Goal: Register for event/course

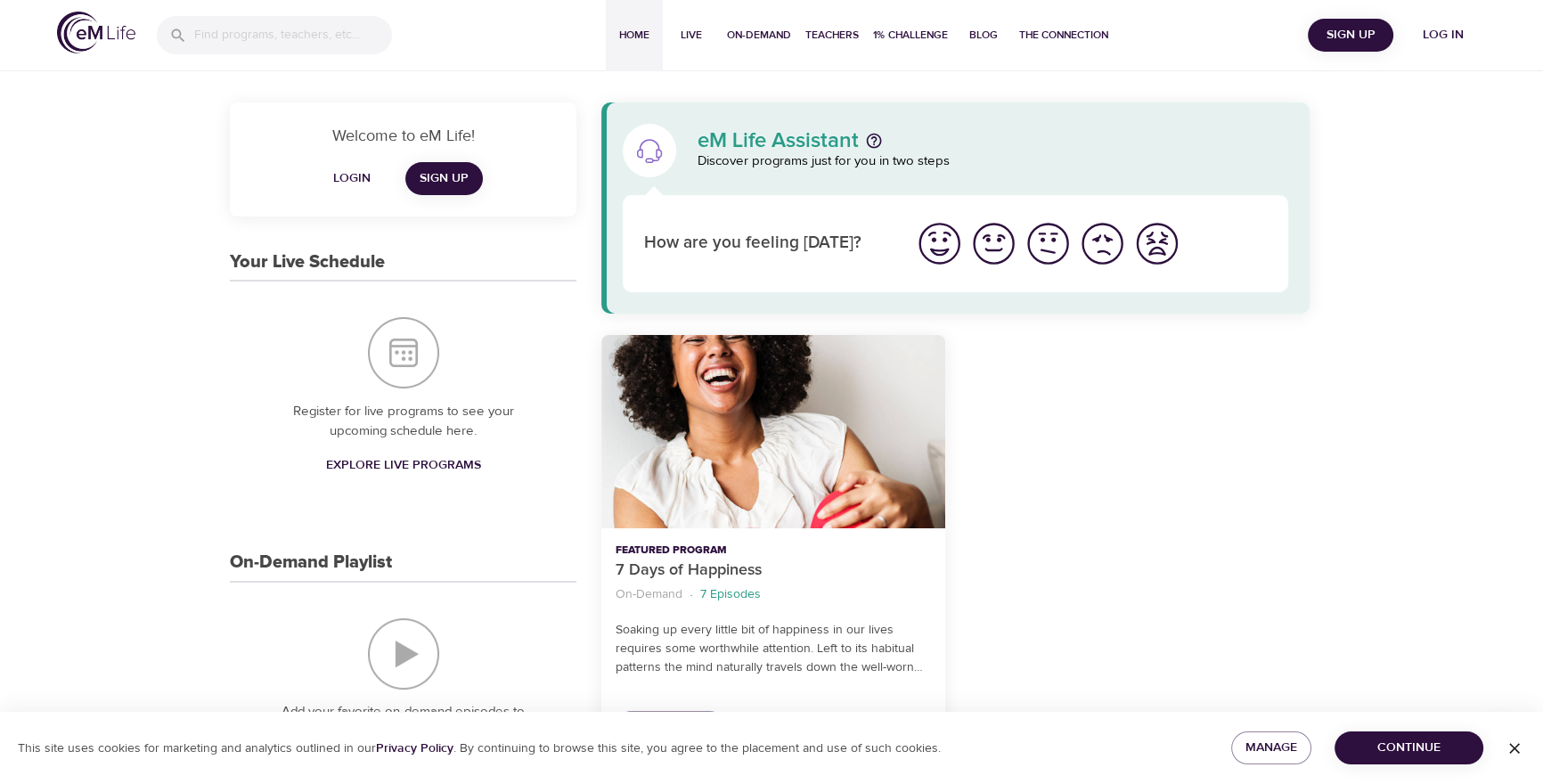
click at [1436, 39] on span "Log in" at bounding box center [1443, 35] width 72 height 22
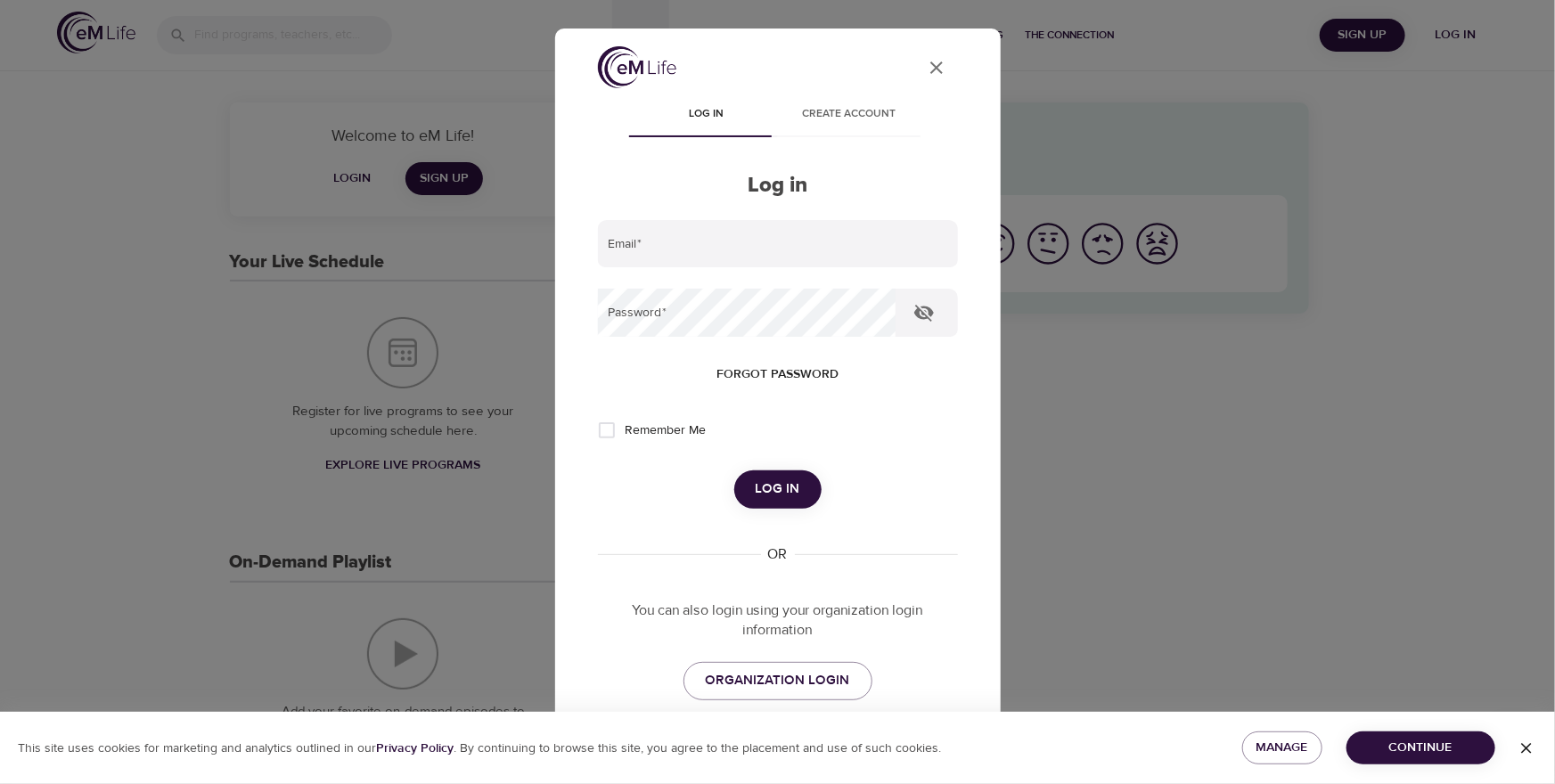
type input "[PERSON_NAME][EMAIL_ADDRESS][PERSON_NAME][DOMAIN_NAME]"
click at [785, 487] on span "Log in" at bounding box center [778, 489] width 45 height 23
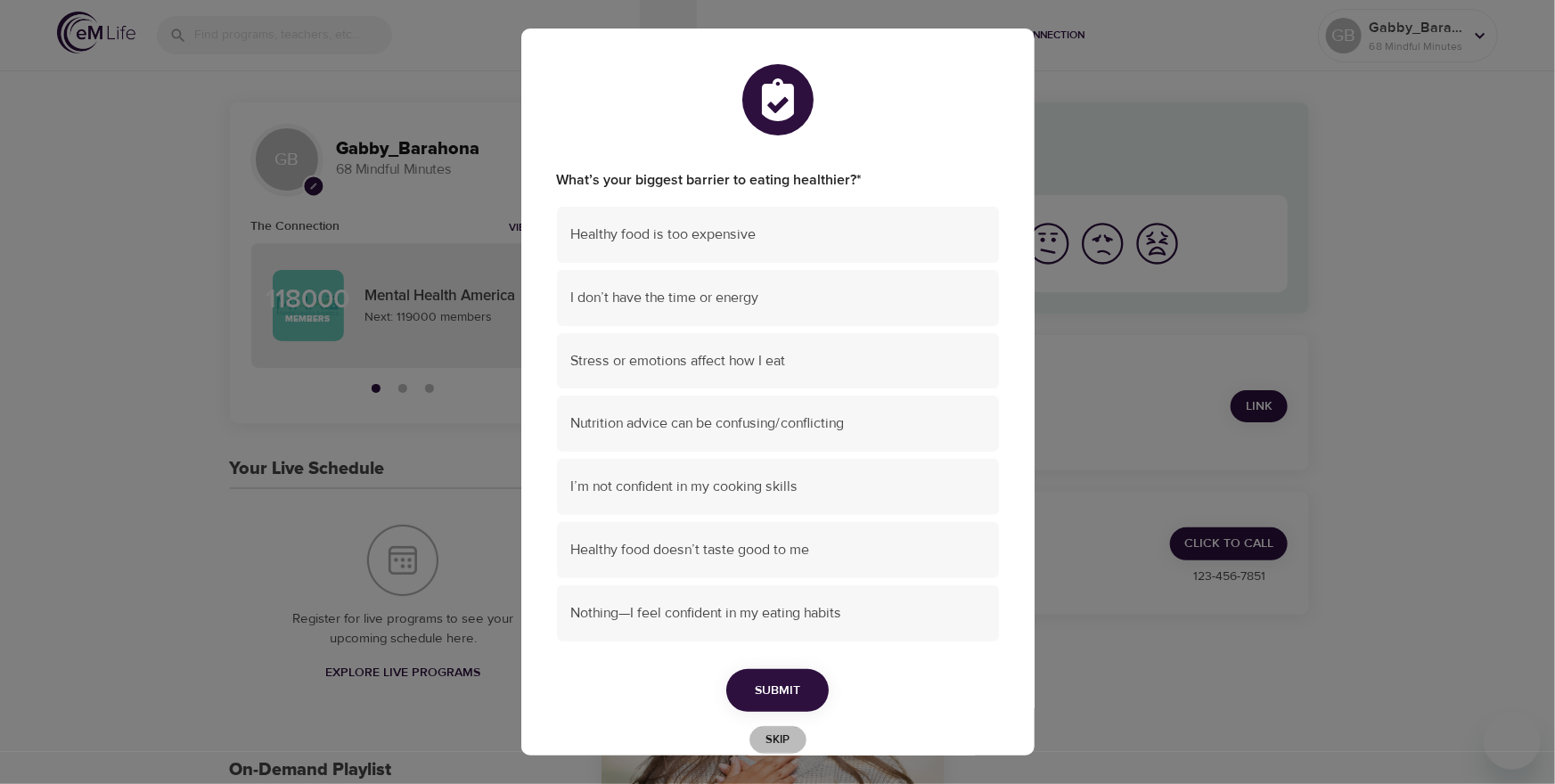
click at [772, 734] on span "Skip" at bounding box center [778, 739] width 39 height 20
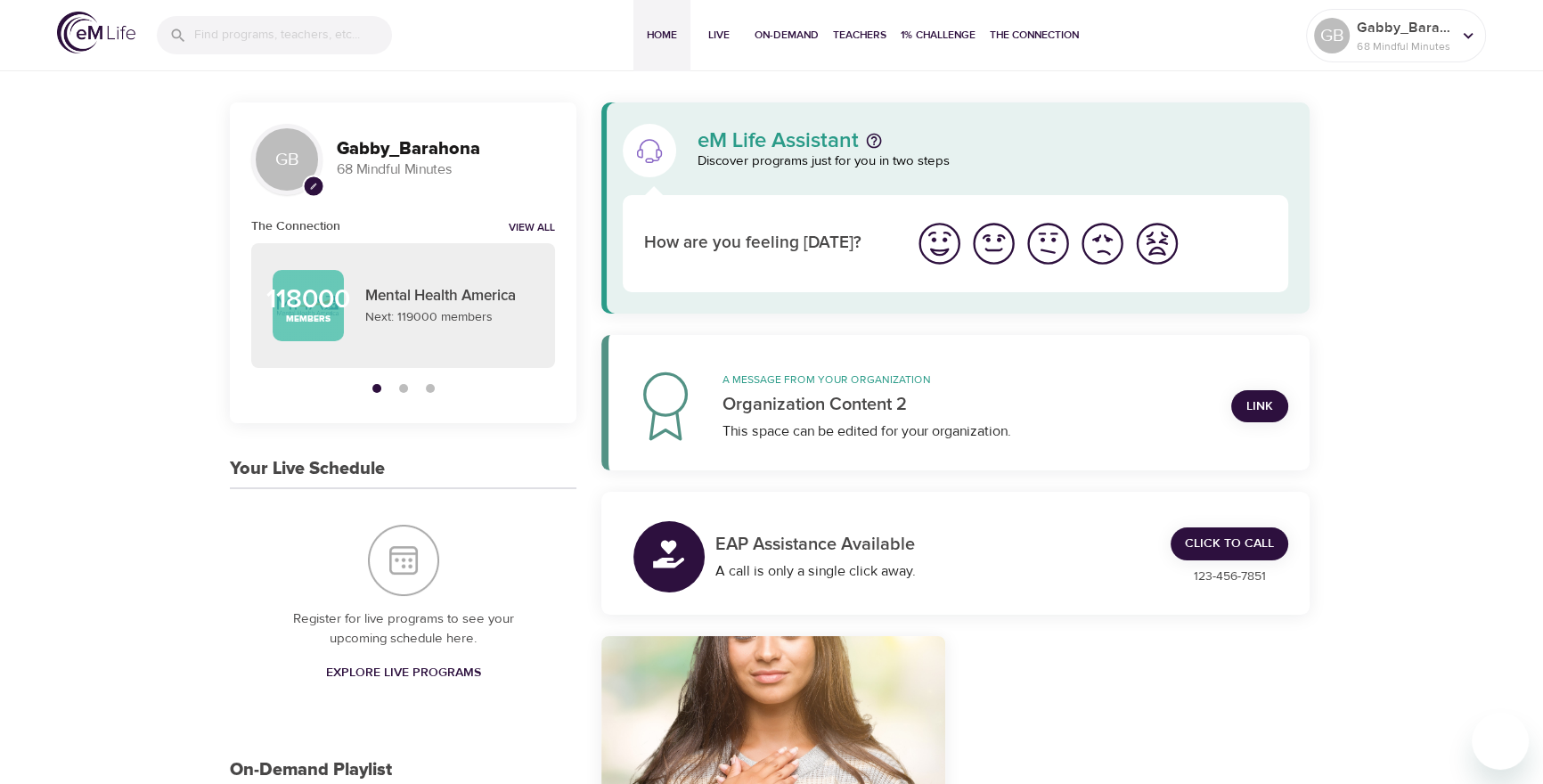
click at [722, 26] on span "Live" at bounding box center [719, 35] width 43 height 18
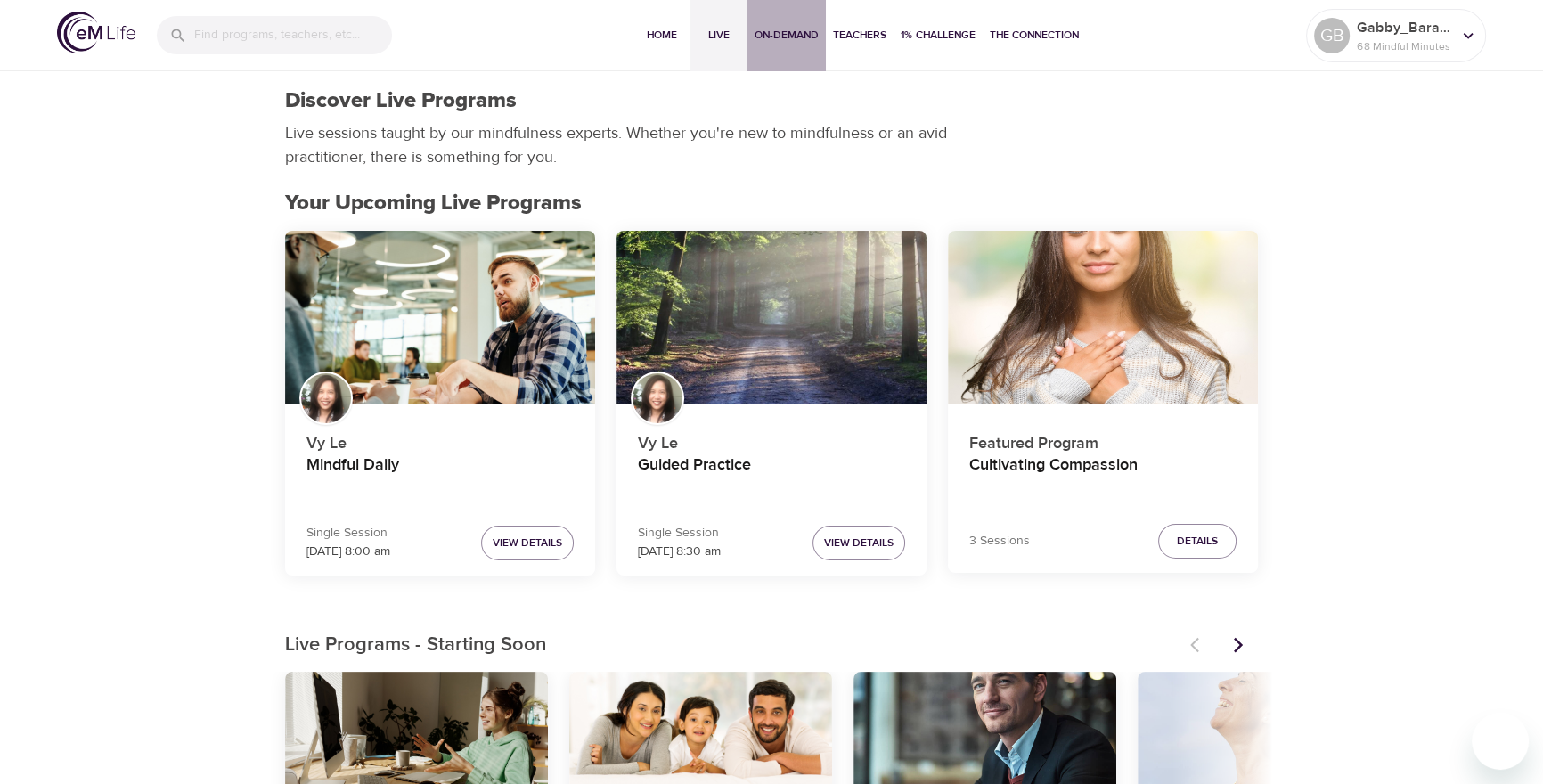
click at [788, 29] on span "On-Demand" at bounding box center [787, 35] width 64 height 18
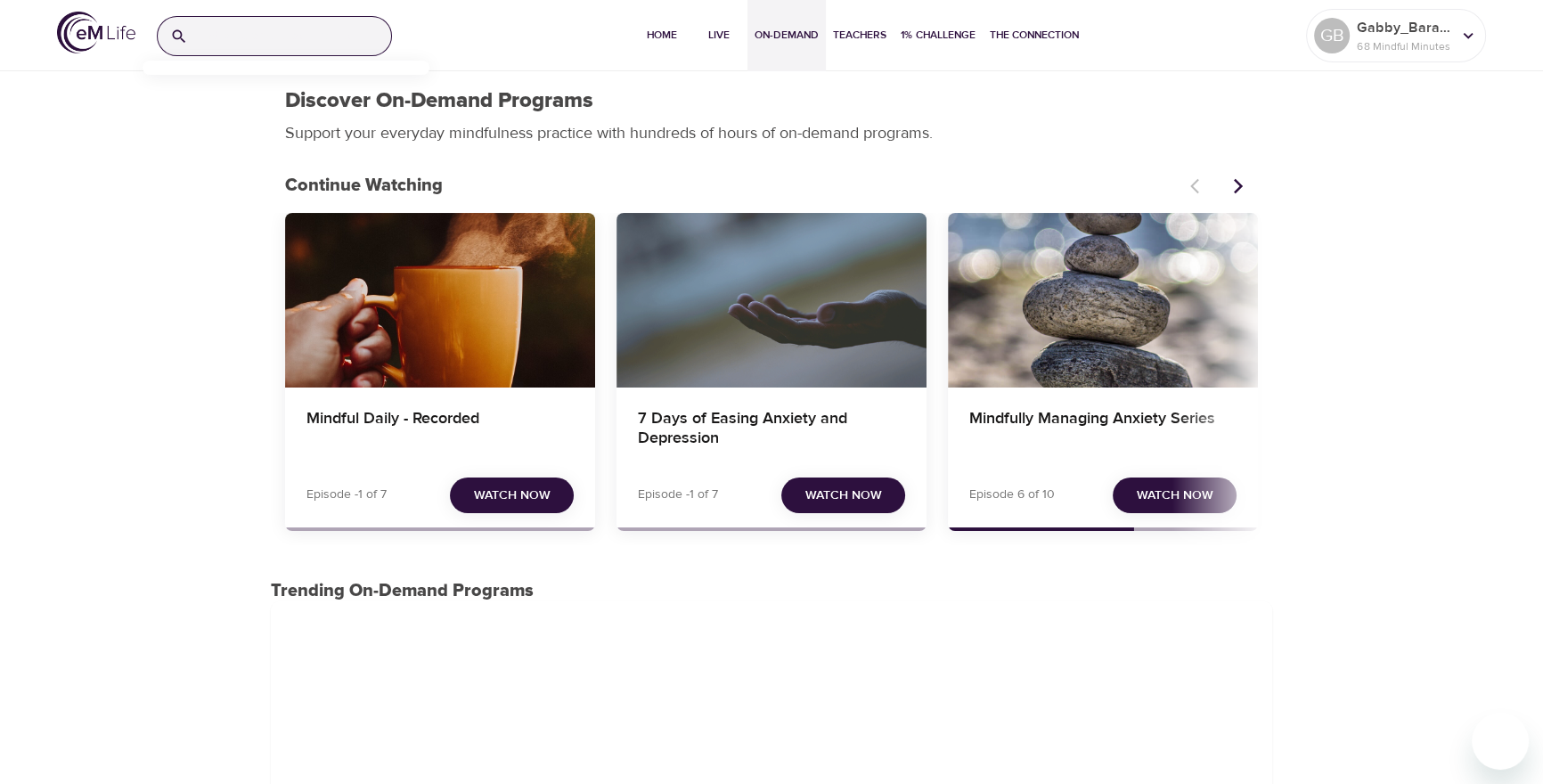
click at [296, 30] on input "search" at bounding box center [293, 36] width 196 height 39
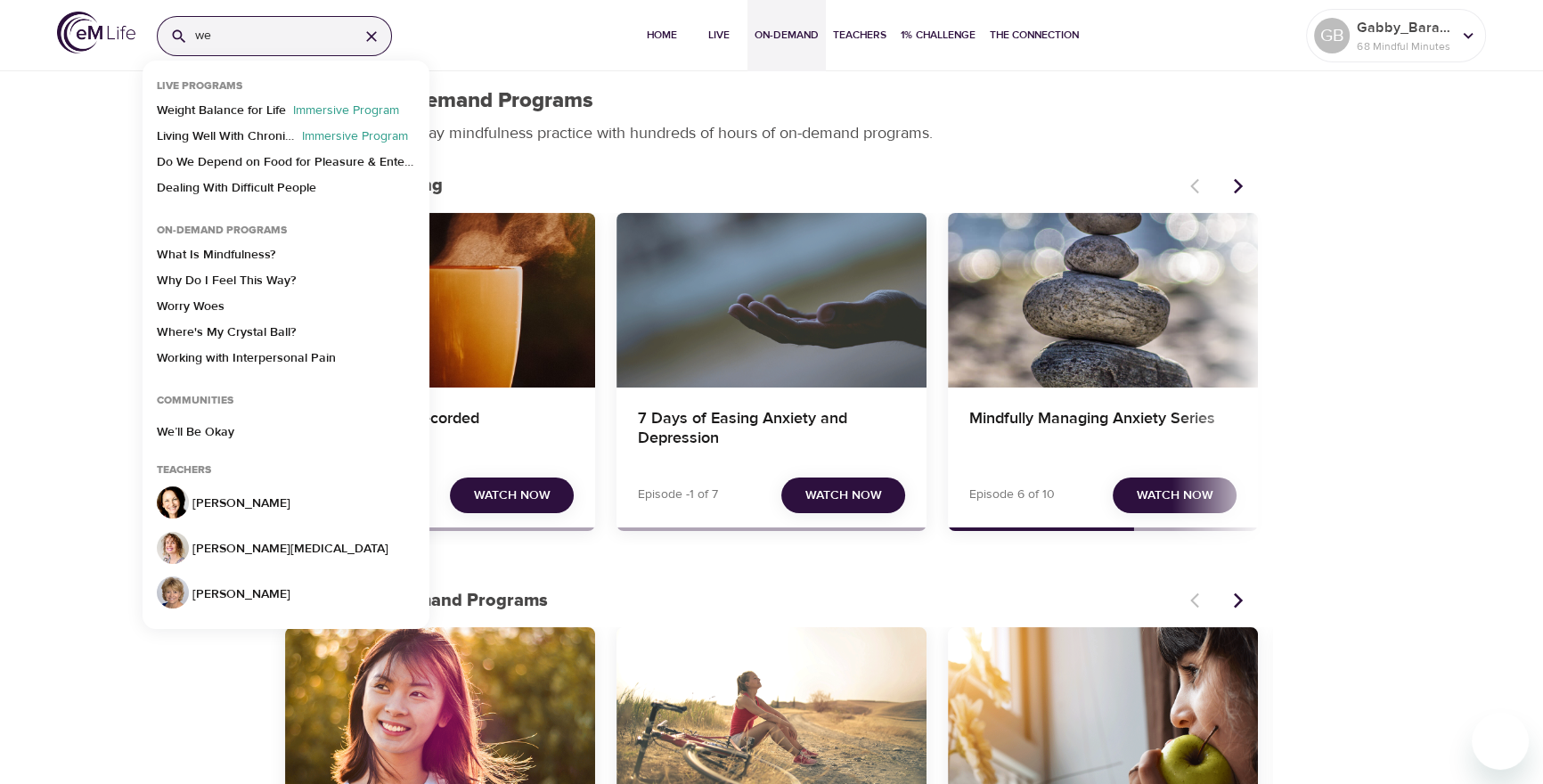
type input "we"
click at [708, 55] on button "Live" at bounding box center [718, 36] width 57 height 72
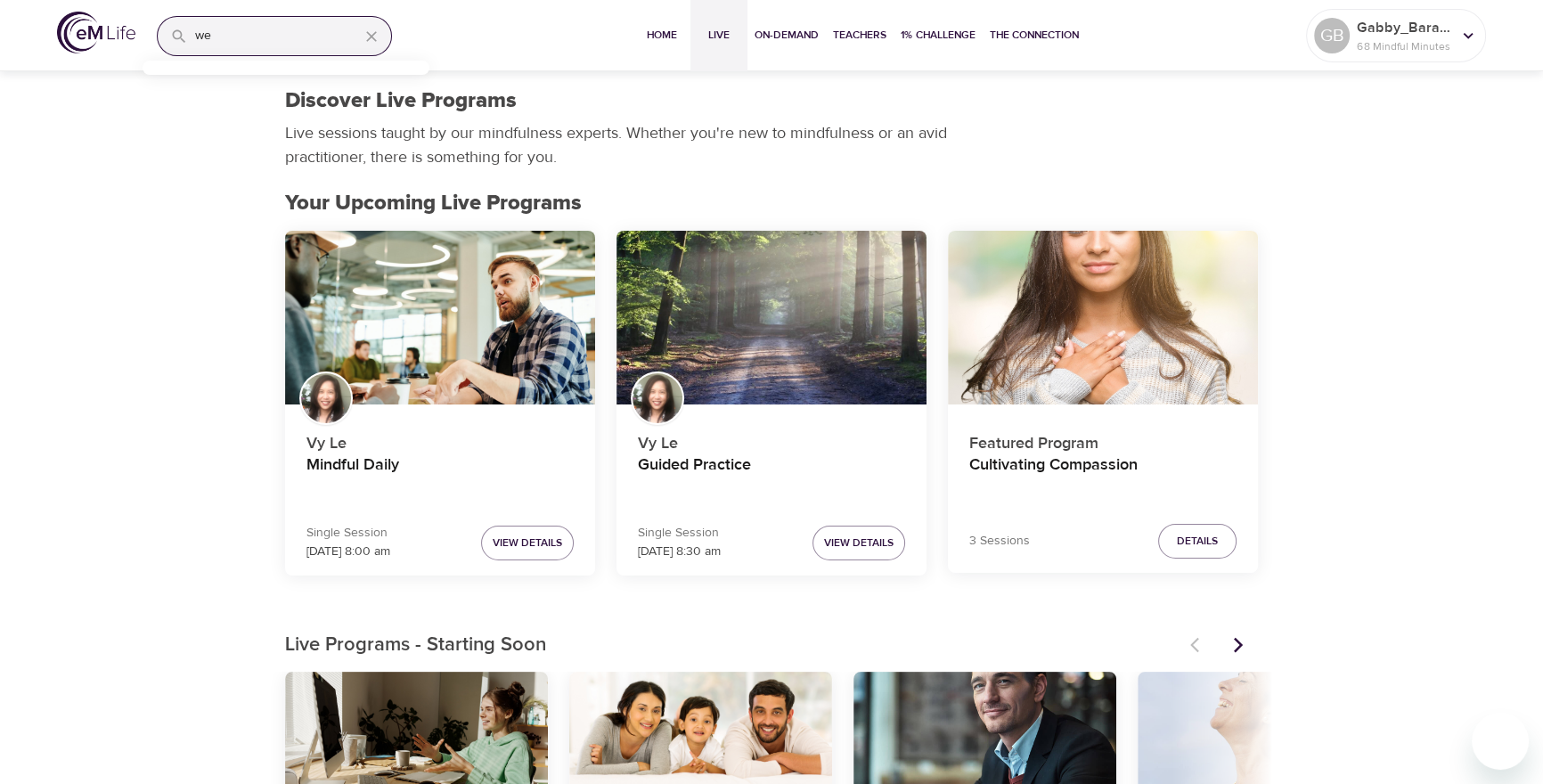
click at [374, 35] on icon "button" at bounding box center [372, 37] width 17 height 17
click at [780, 49] on button "On-Demand" at bounding box center [786, 36] width 78 height 72
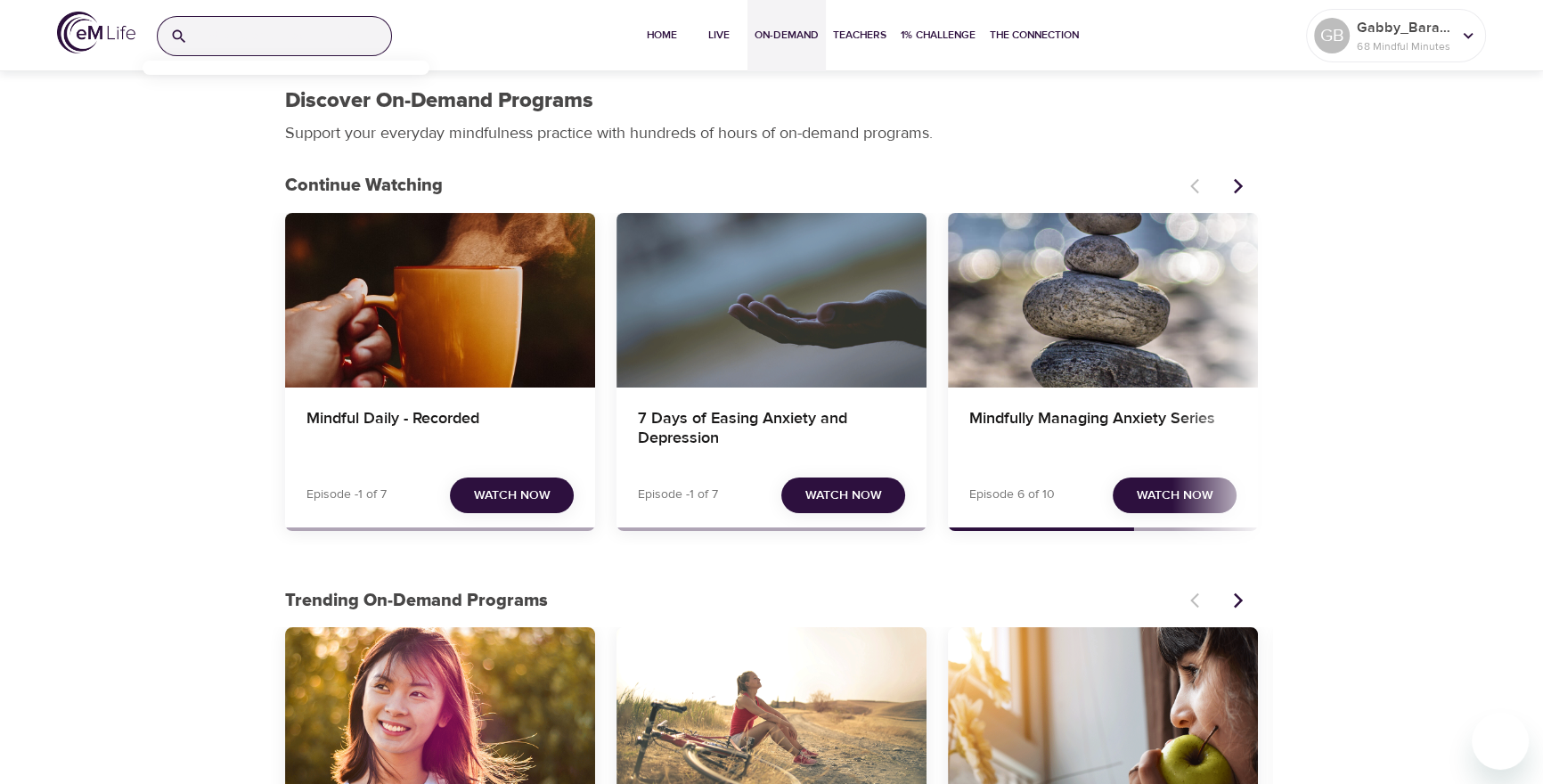
click at [266, 49] on input "search" at bounding box center [293, 36] width 196 height 39
type input "qsm"
click at [227, 100] on div "Live Programs" at bounding box center [199, 90] width 114 height 22
click at [226, 112] on p "QuitSmart ™ Mindfully" at bounding box center [216, 114] width 118 height 26
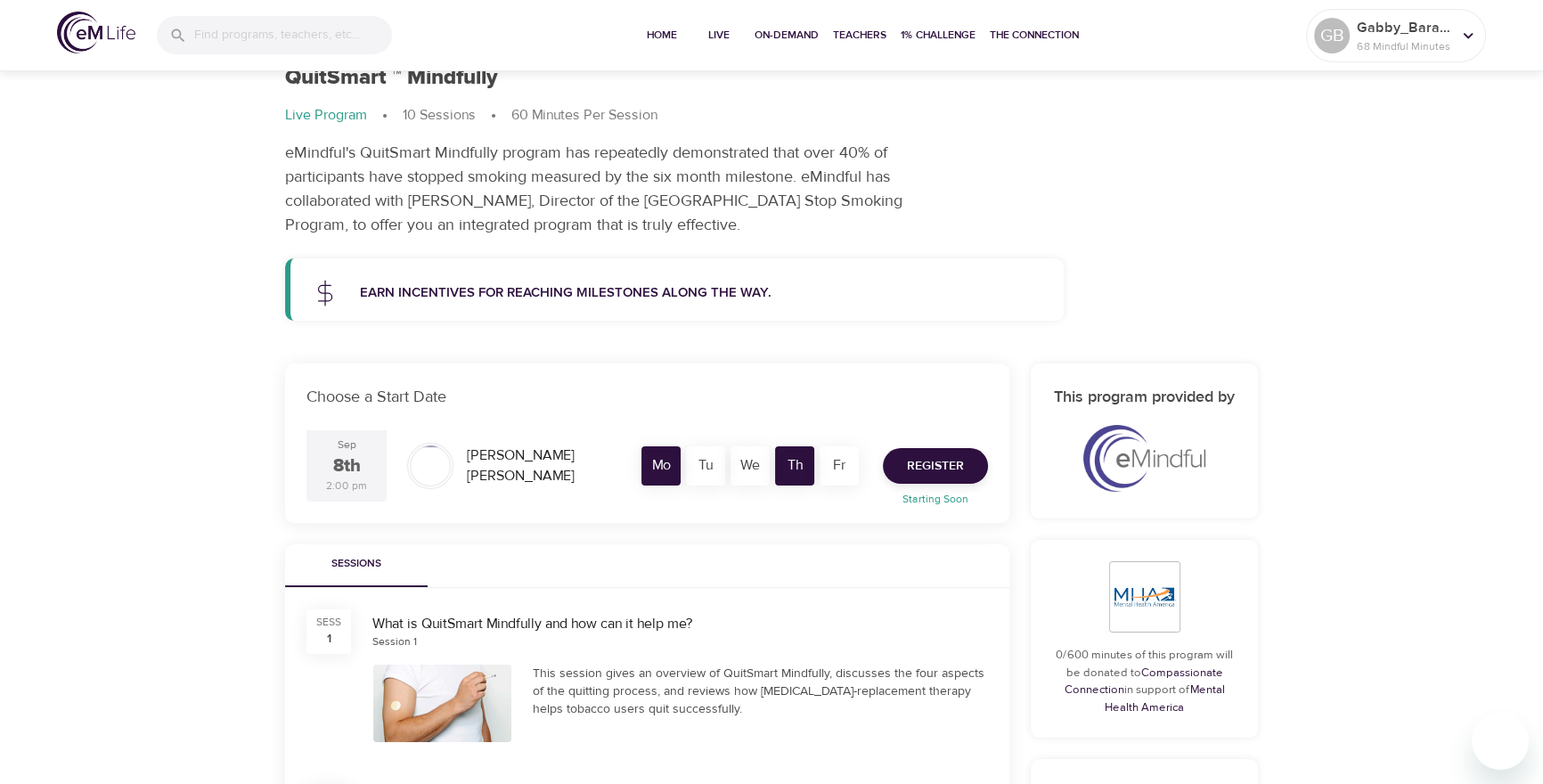
scroll to position [70, 0]
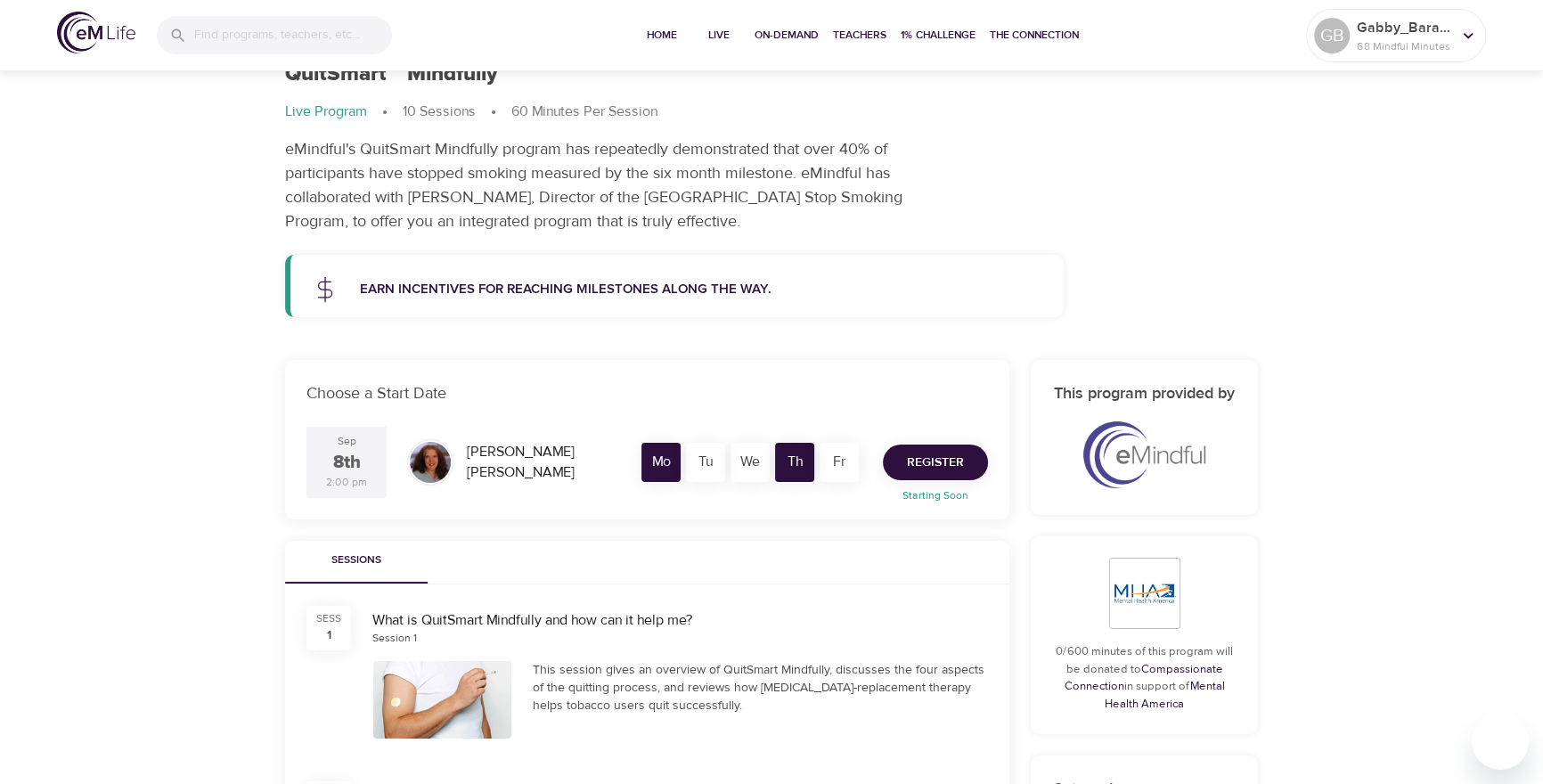
click at [923, 471] on span "Register" at bounding box center [935, 463] width 57 height 22
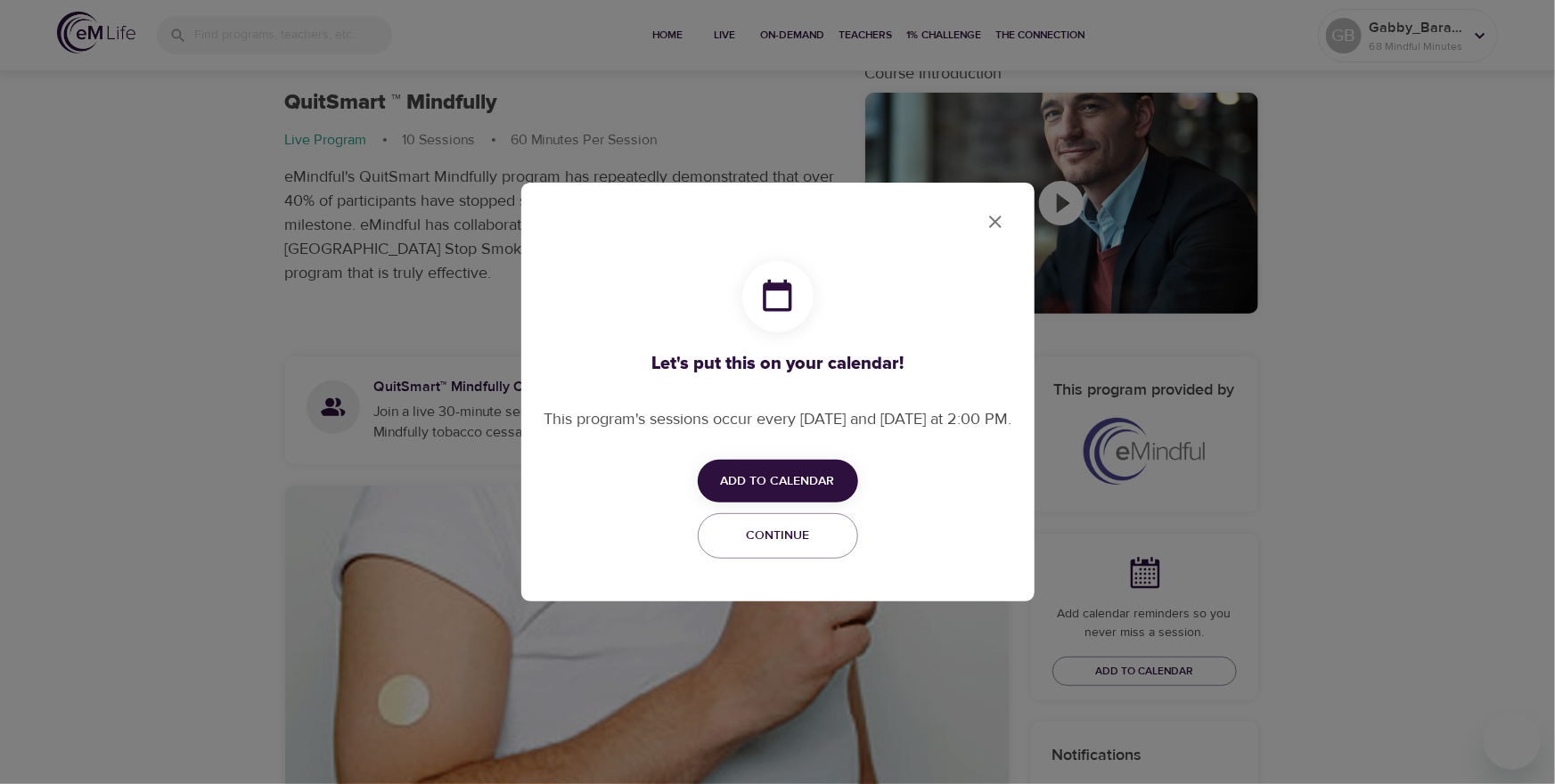
click at [794, 493] on span "Add to Calendar" at bounding box center [778, 481] width 114 height 22
checkbox input "true"
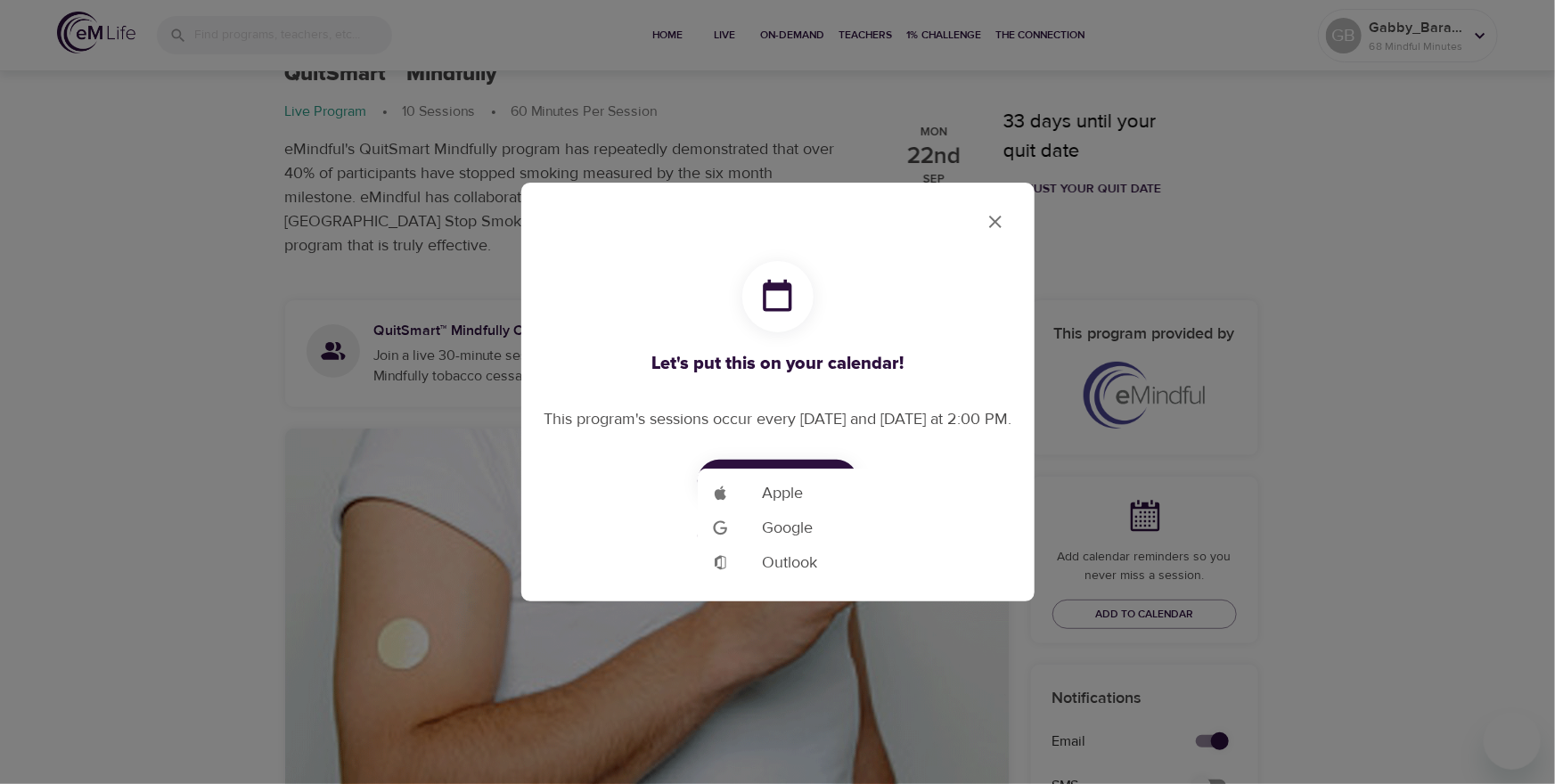
click at [953, 289] on div at bounding box center [778, 392] width 1555 height 784
click at [831, 547] on span "Continue" at bounding box center [778, 535] width 137 height 22
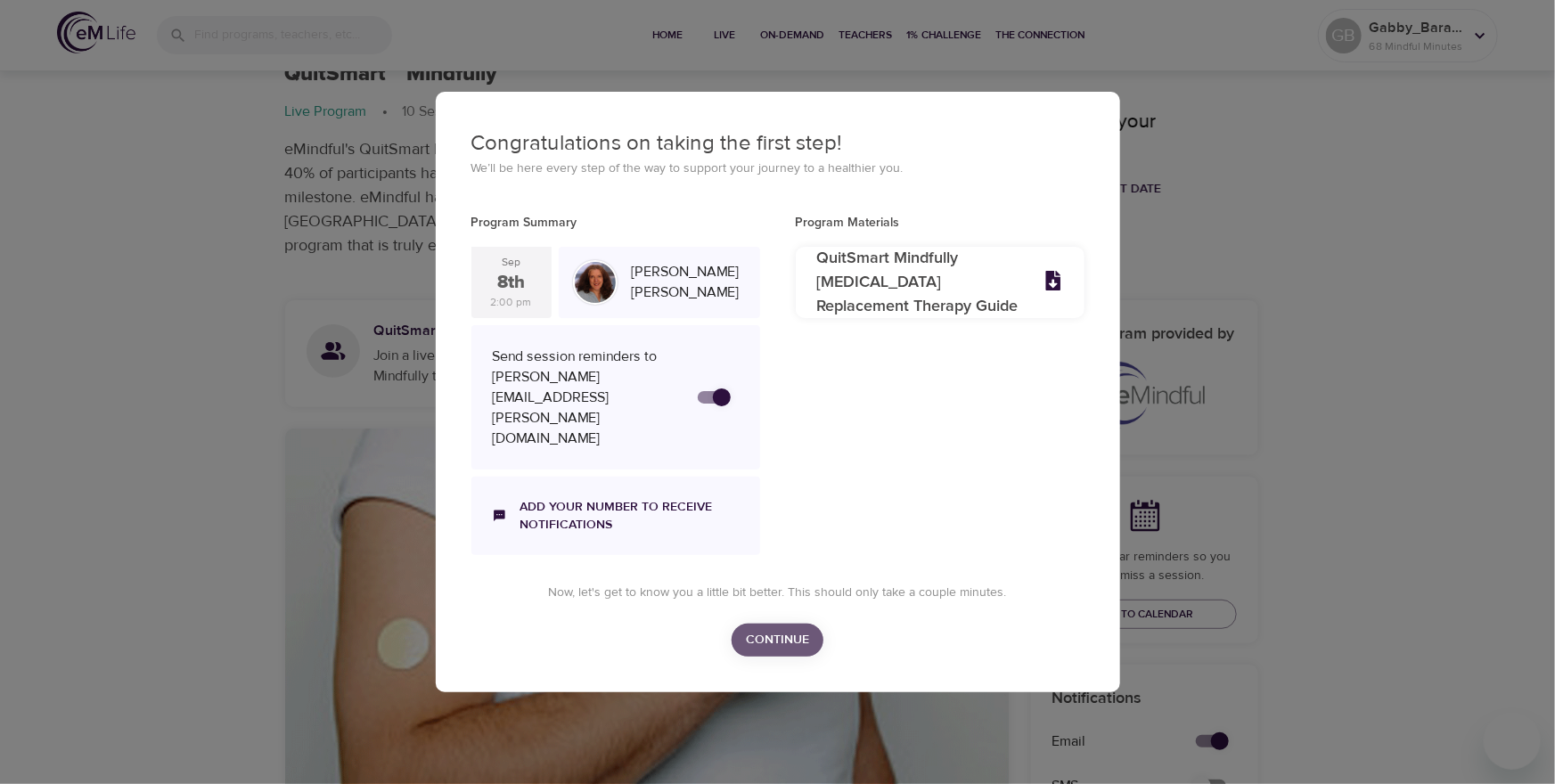
click at [769, 629] on span "Continue" at bounding box center [777, 640] width 63 height 22
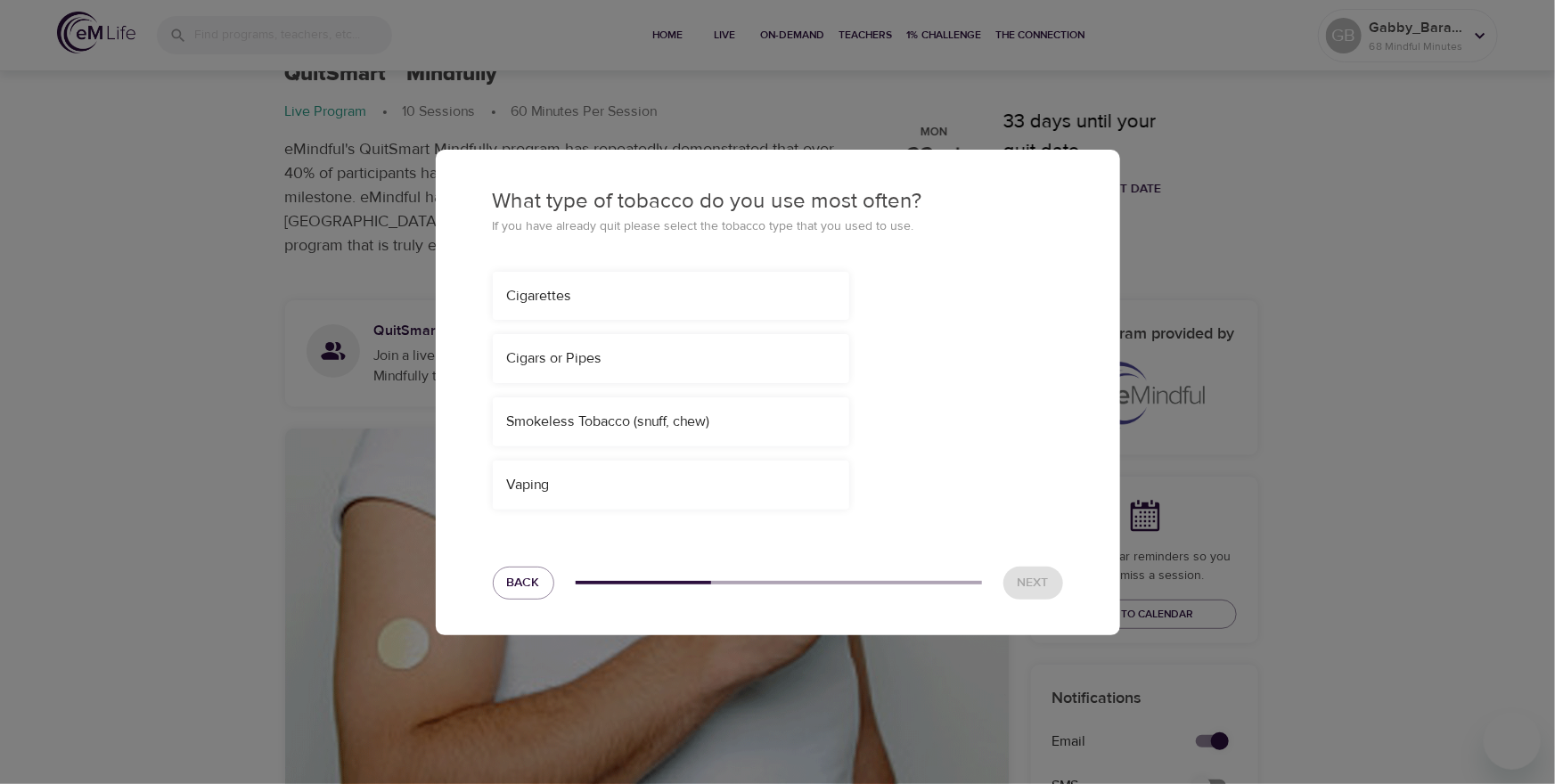
click at [565, 437] on div "Smokeless Tobacco (snuff, chew)" at bounding box center [671, 421] width 356 height 49
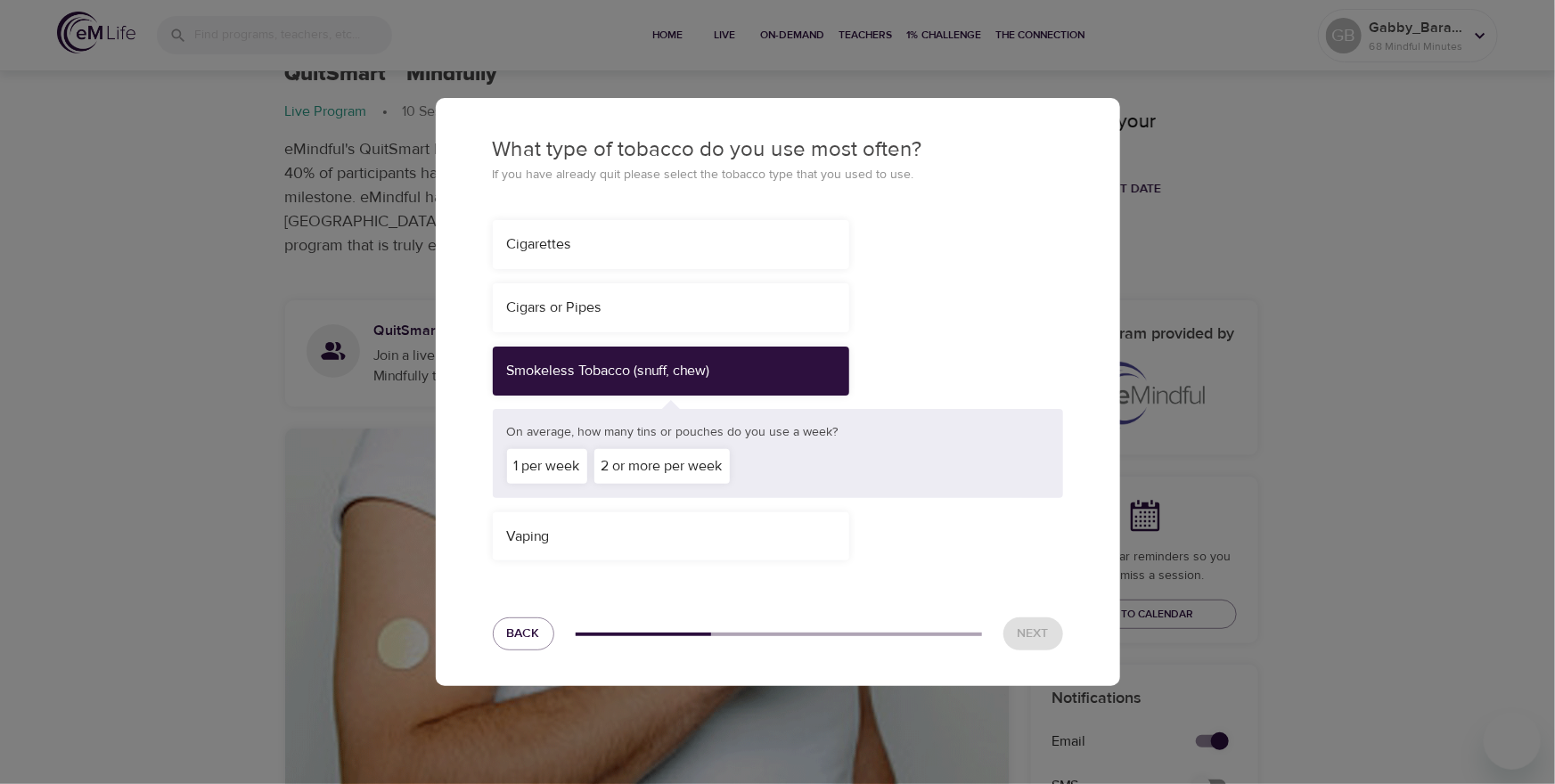
click at [653, 481] on div "2 or more per week" at bounding box center [662, 467] width 136 height 35
click at [1049, 634] on button "Next" at bounding box center [1033, 634] width 60 height 33
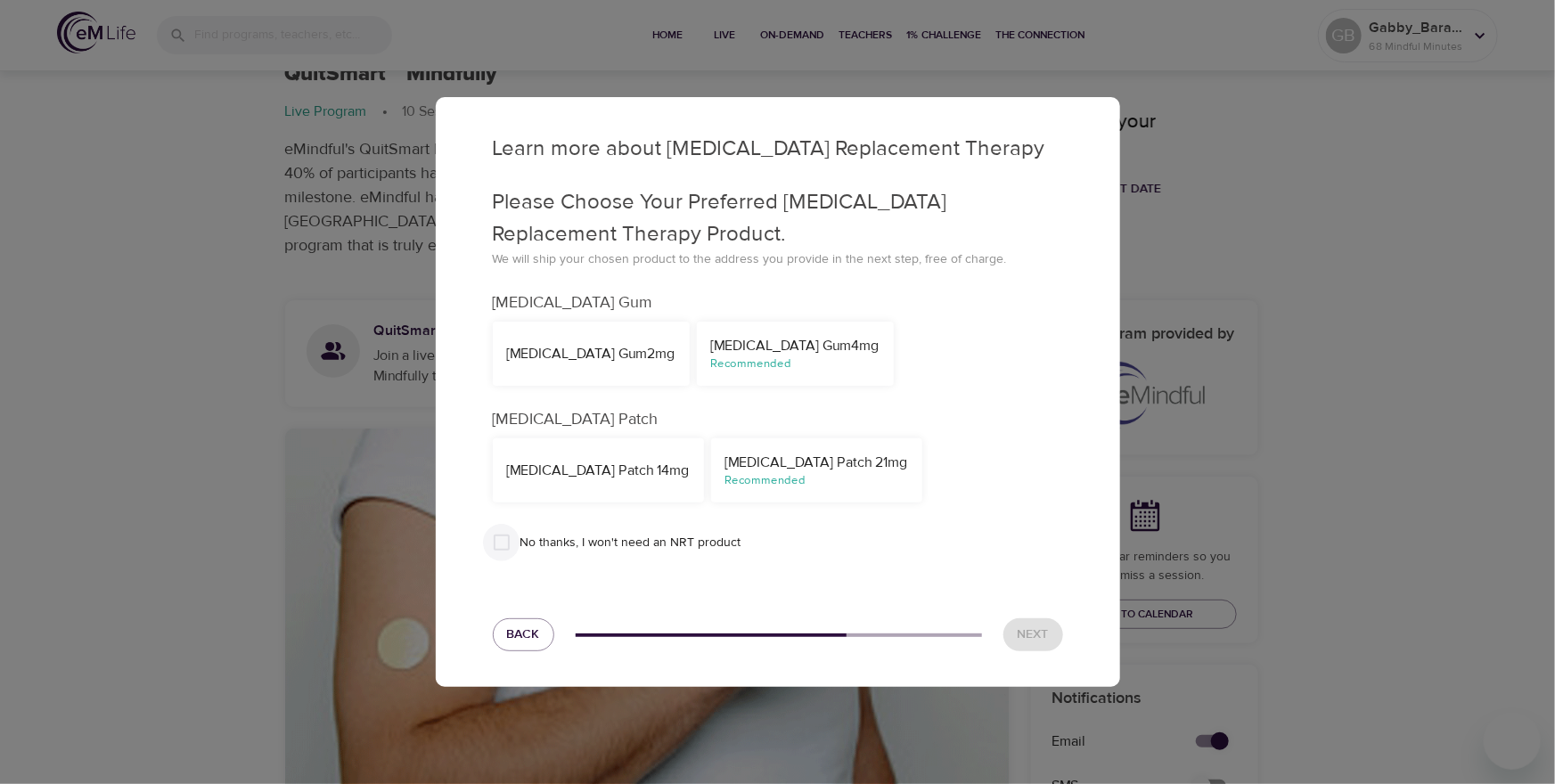
drag, startPoint x: 494, startPoint y: 549, endPoint x: 708, endPoint y: 593, distance: 218.5
click at [494, 549] on input "No thanks, I won't need an NRT product" at bounding box center [502, 542] width 38 height 38
checkbox input "true"
click at [1040, 648] on button "Next" at bounding box center [1033, 635] width 60 height 33
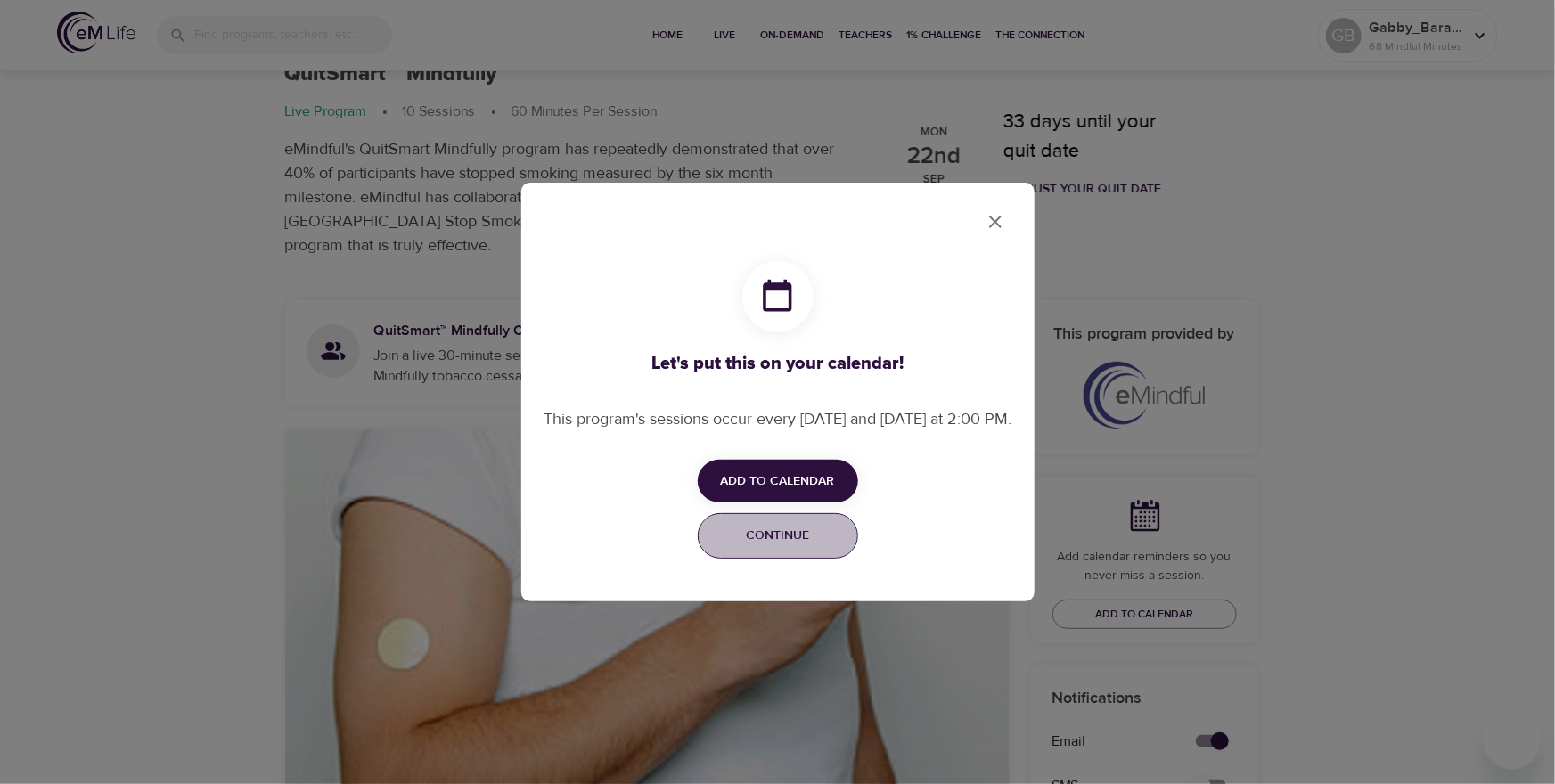
click at [767, 547] on span "Continue" at bounding box center [778, 535] width 137 height 22
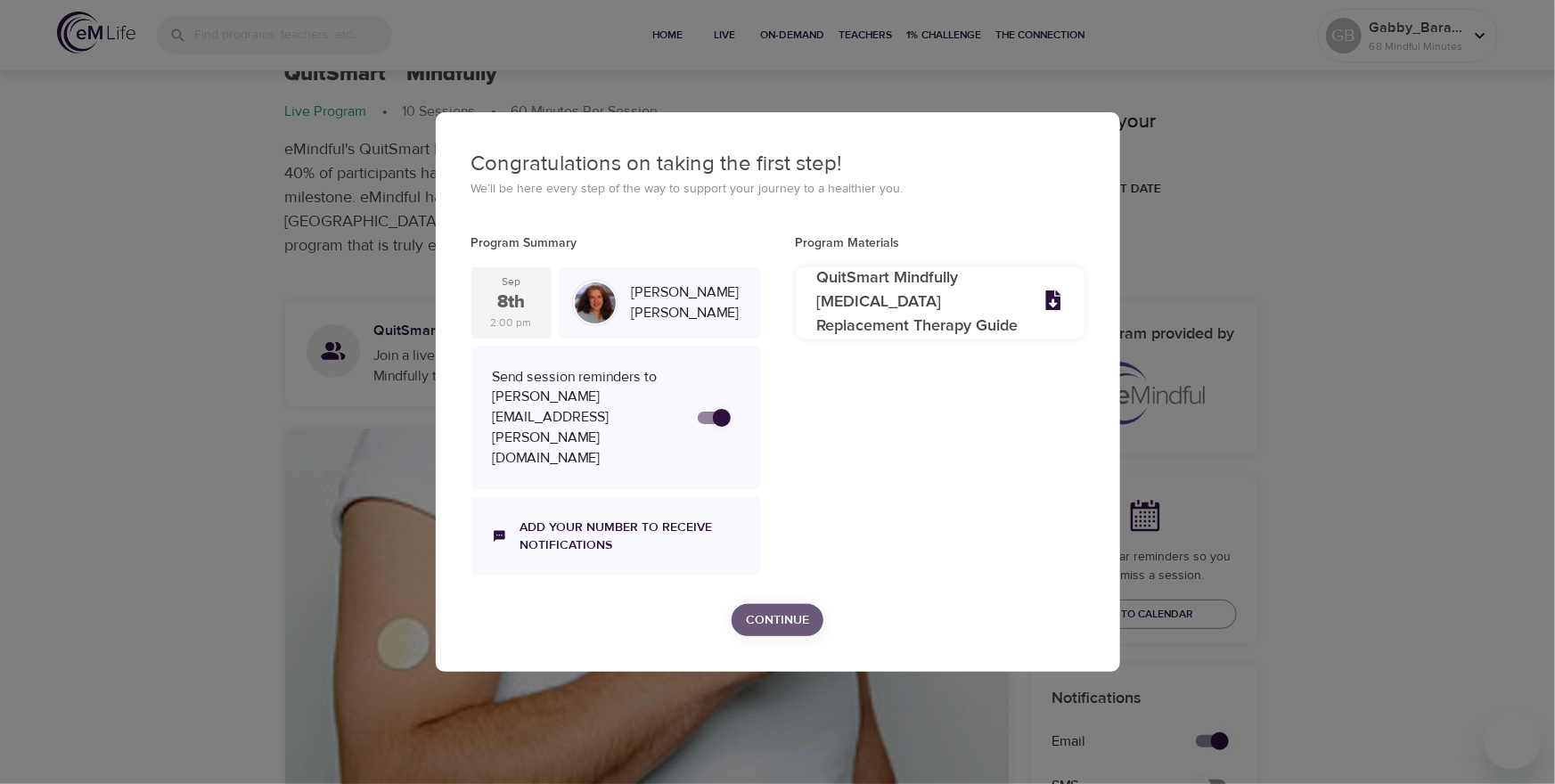
click at [780, 610] on span "Continue" at bounding box center [777, 620] width 63 height 22
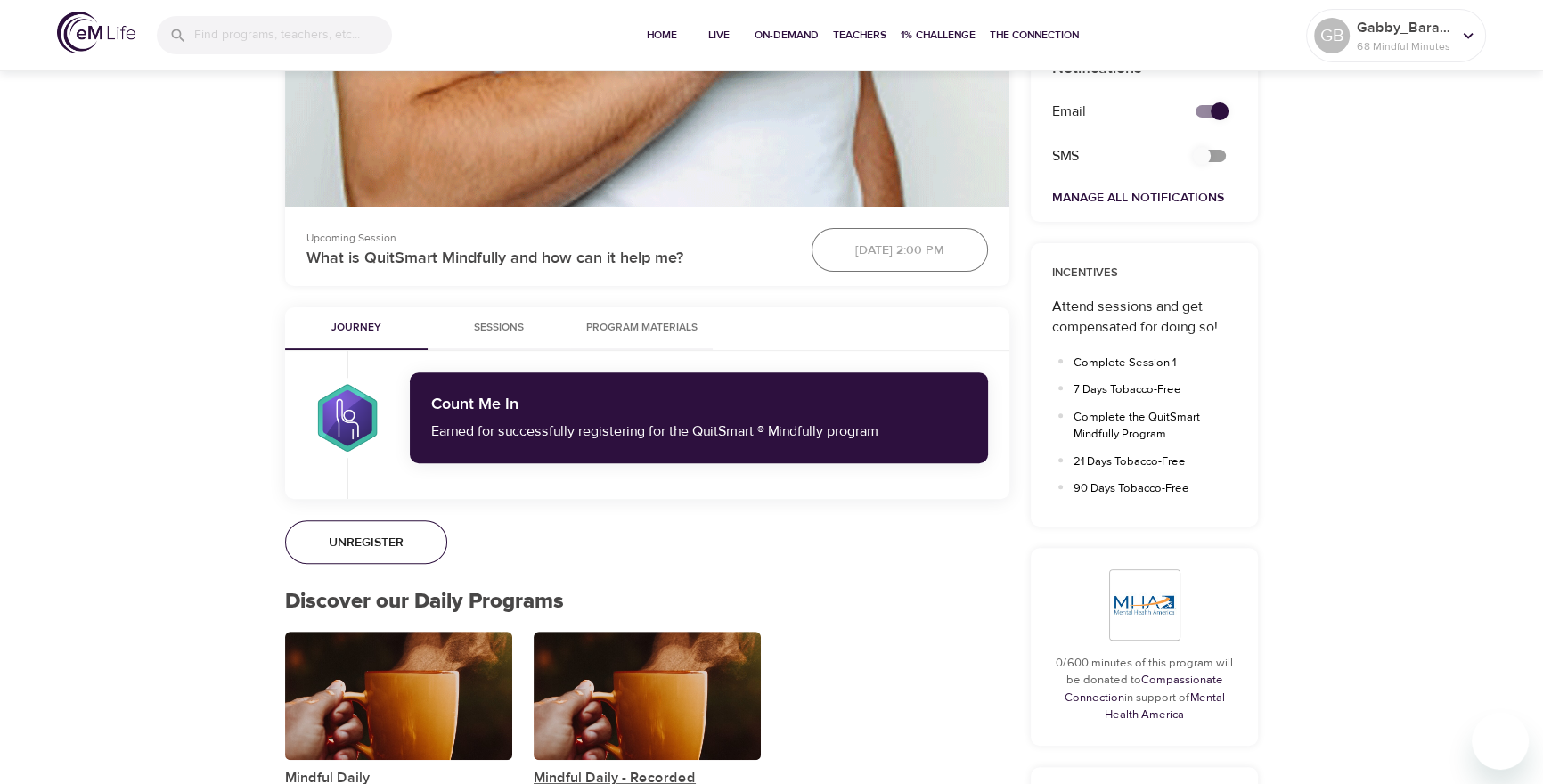
scroll to position [739, 0]
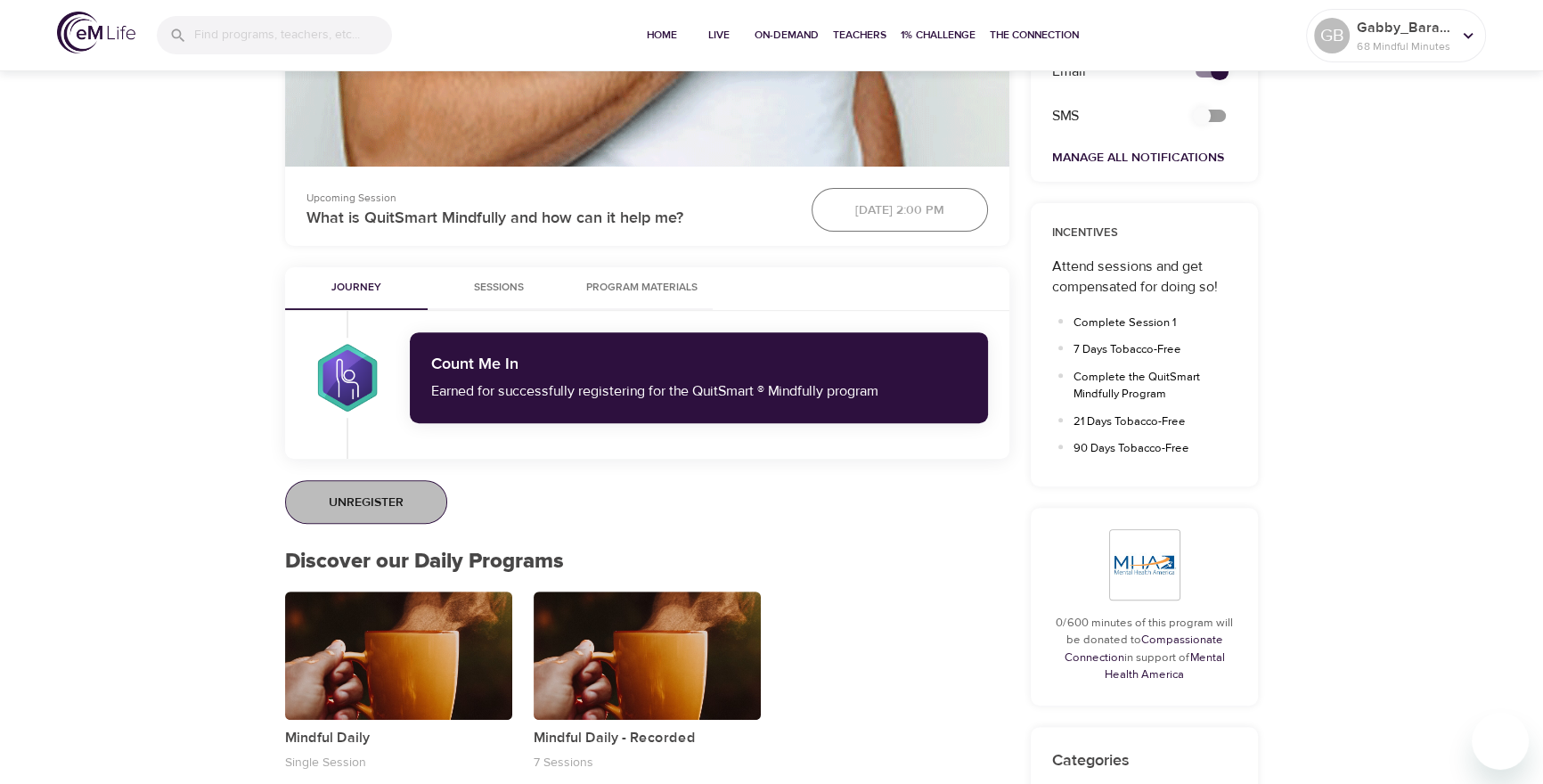
click at [366, 494] on span "Unregister" at bounding box center [366, 502] width 75 height 22
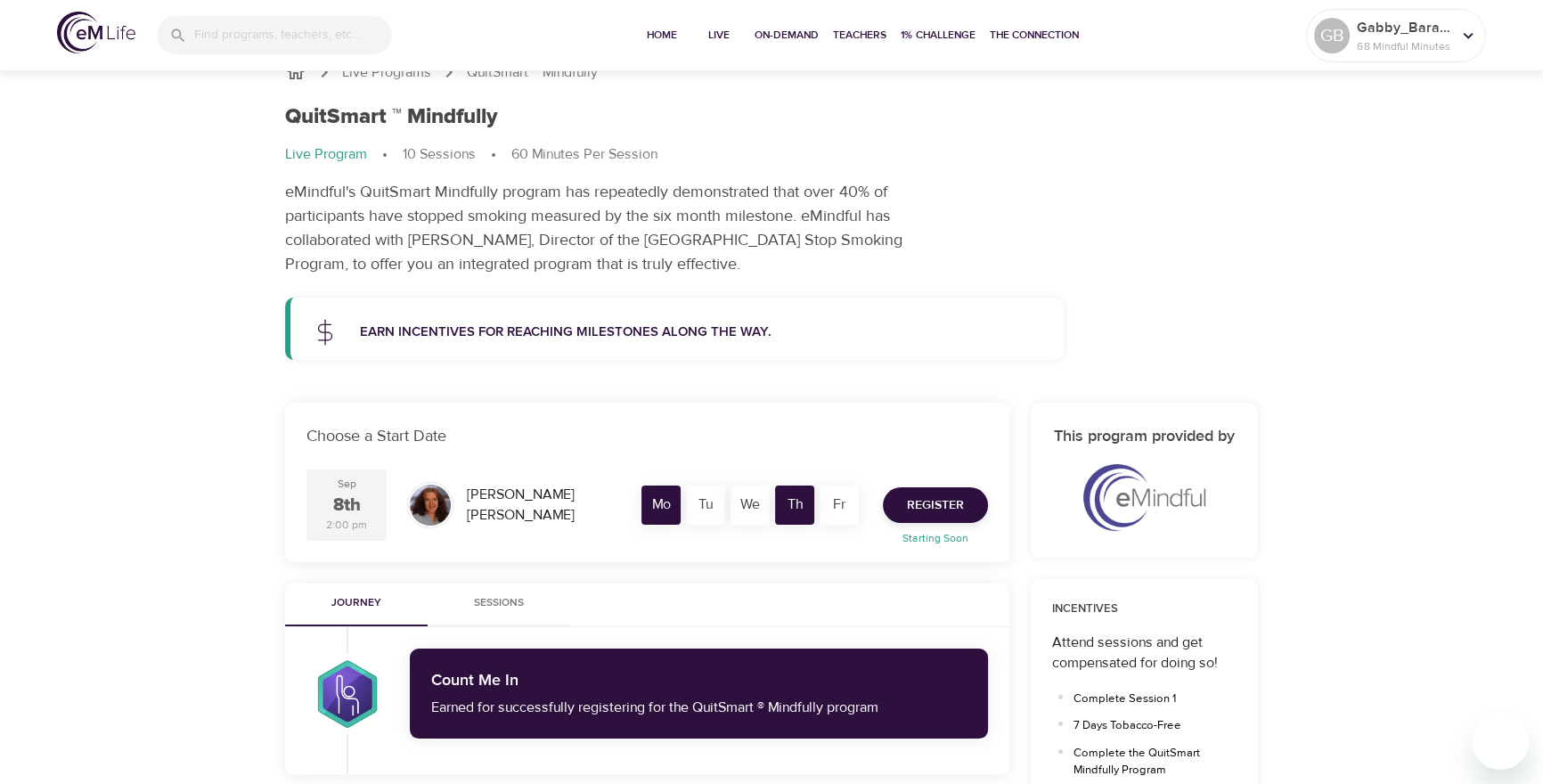
scroll to position [57, 0]
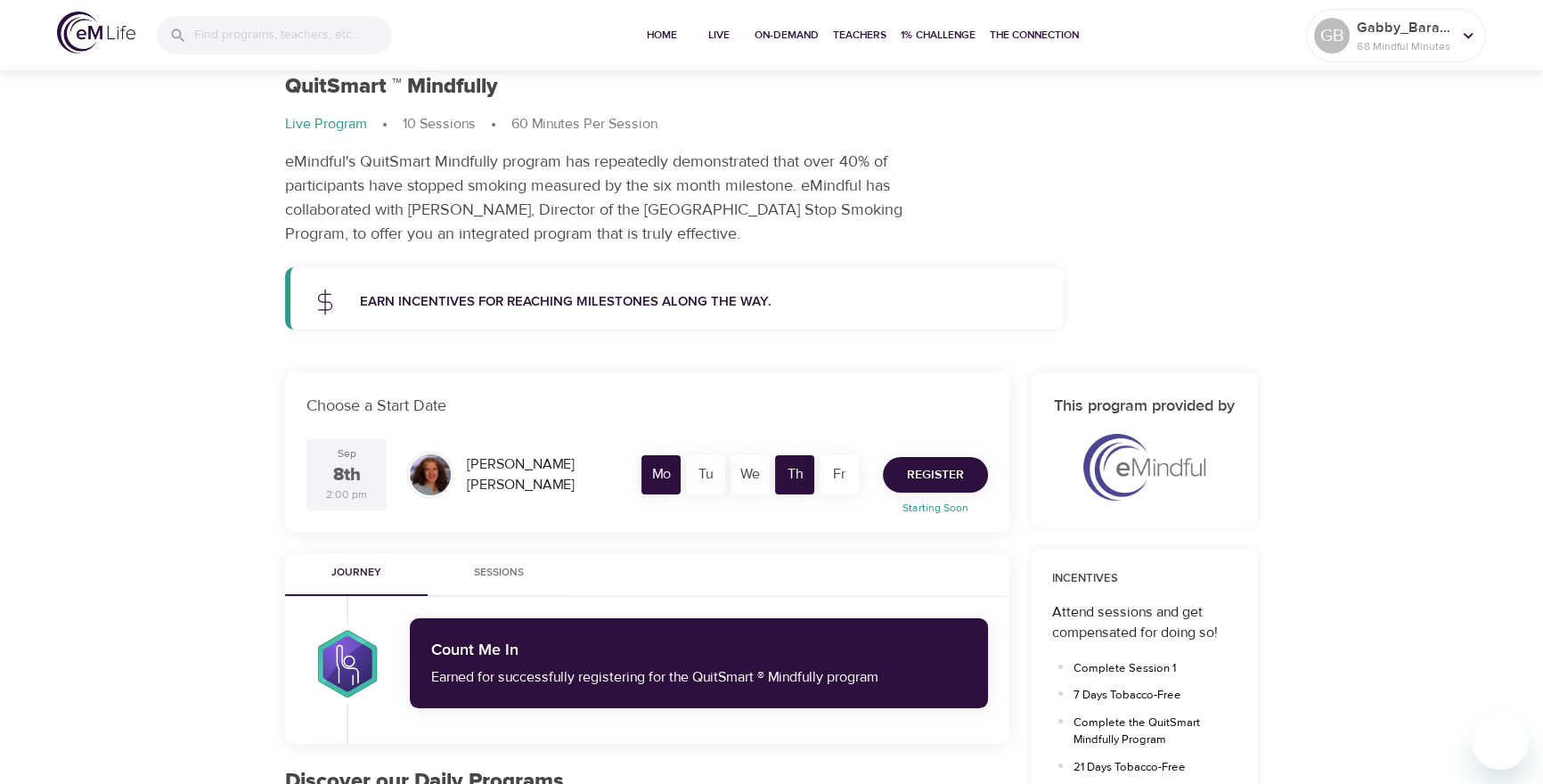
click at [946, 476] on span "Register" at bounding box center [935, 475] width 57 height 22
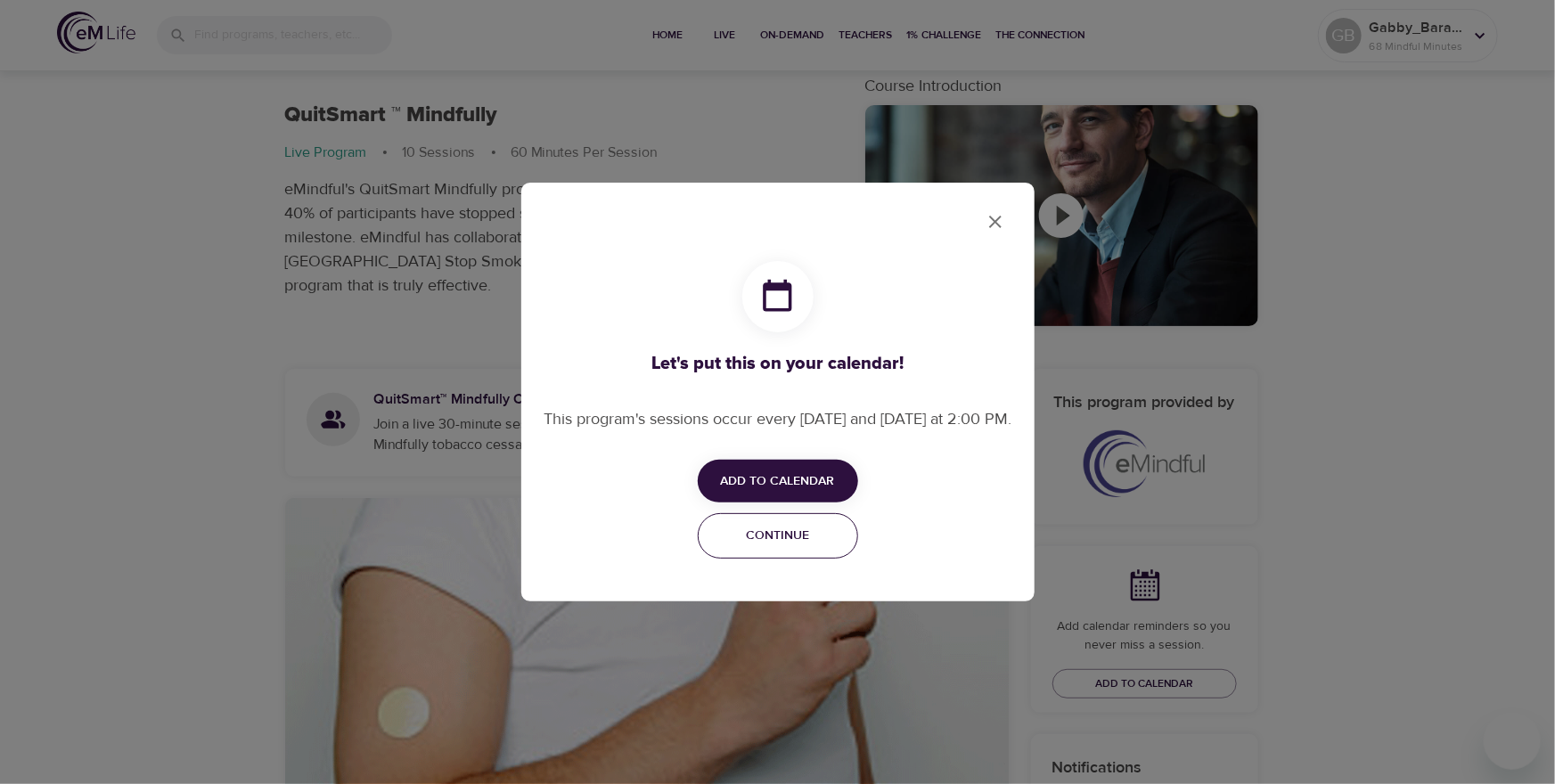
click at [770, 540] on span "Continue" at bounding box center [778, 535] width 137 height 22
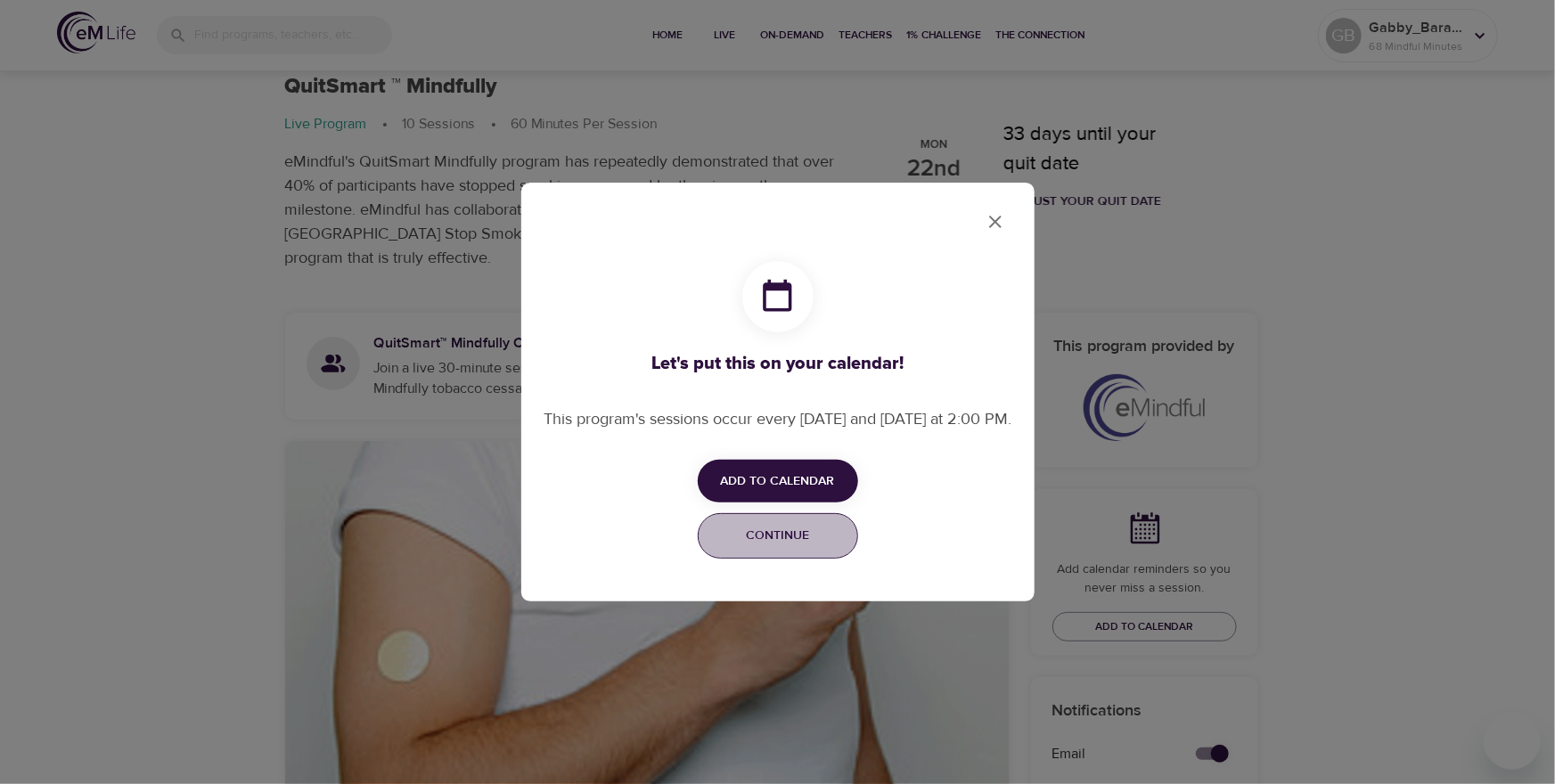
click at [797, 558] on button "Continue" at bounding box center [778, 535] width 161 height 45
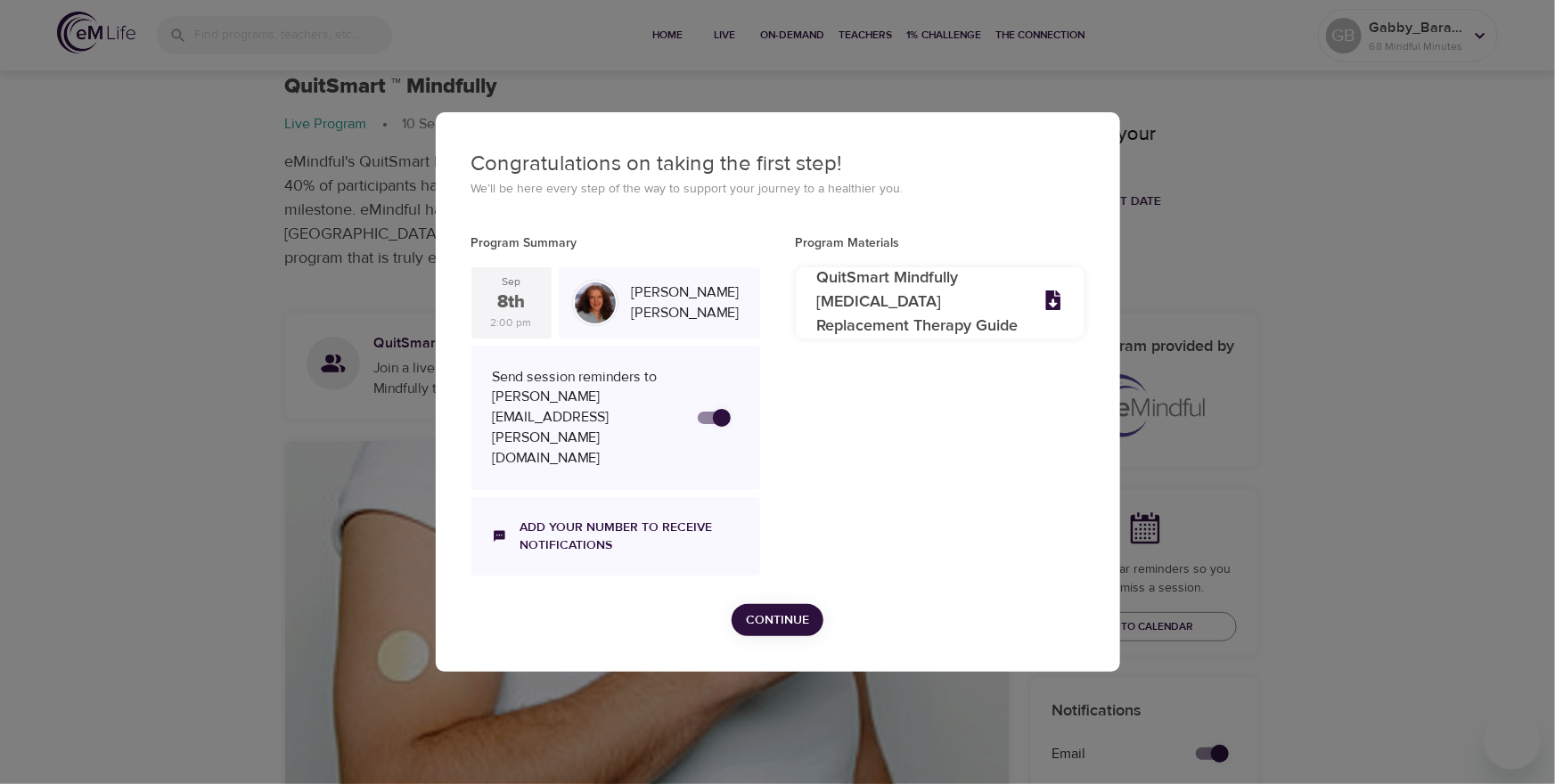
click at [770, 610] on span "Continue" at bounding box center [777, 620] width 63 height 22
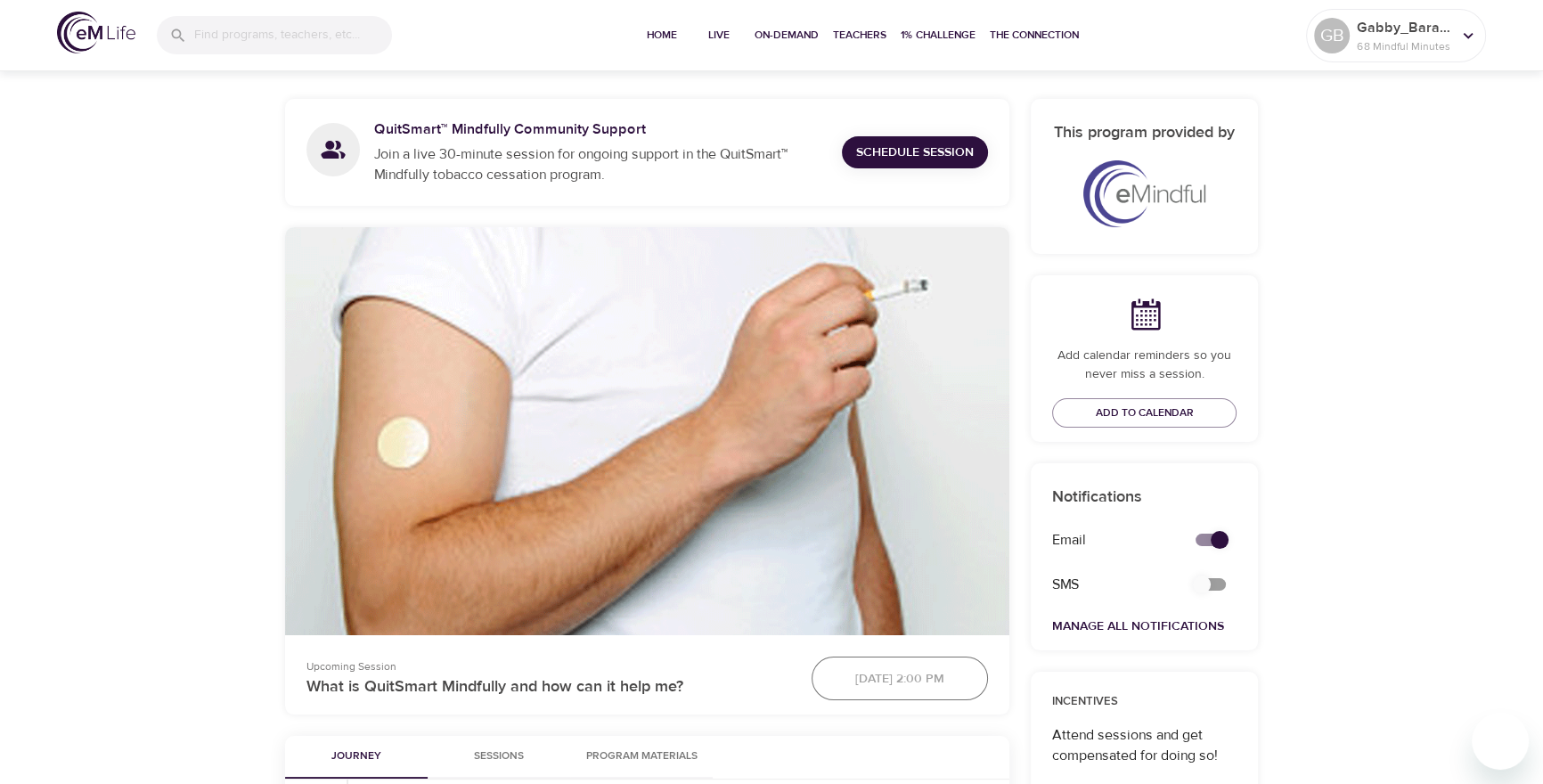
scroll to position [190, 0]
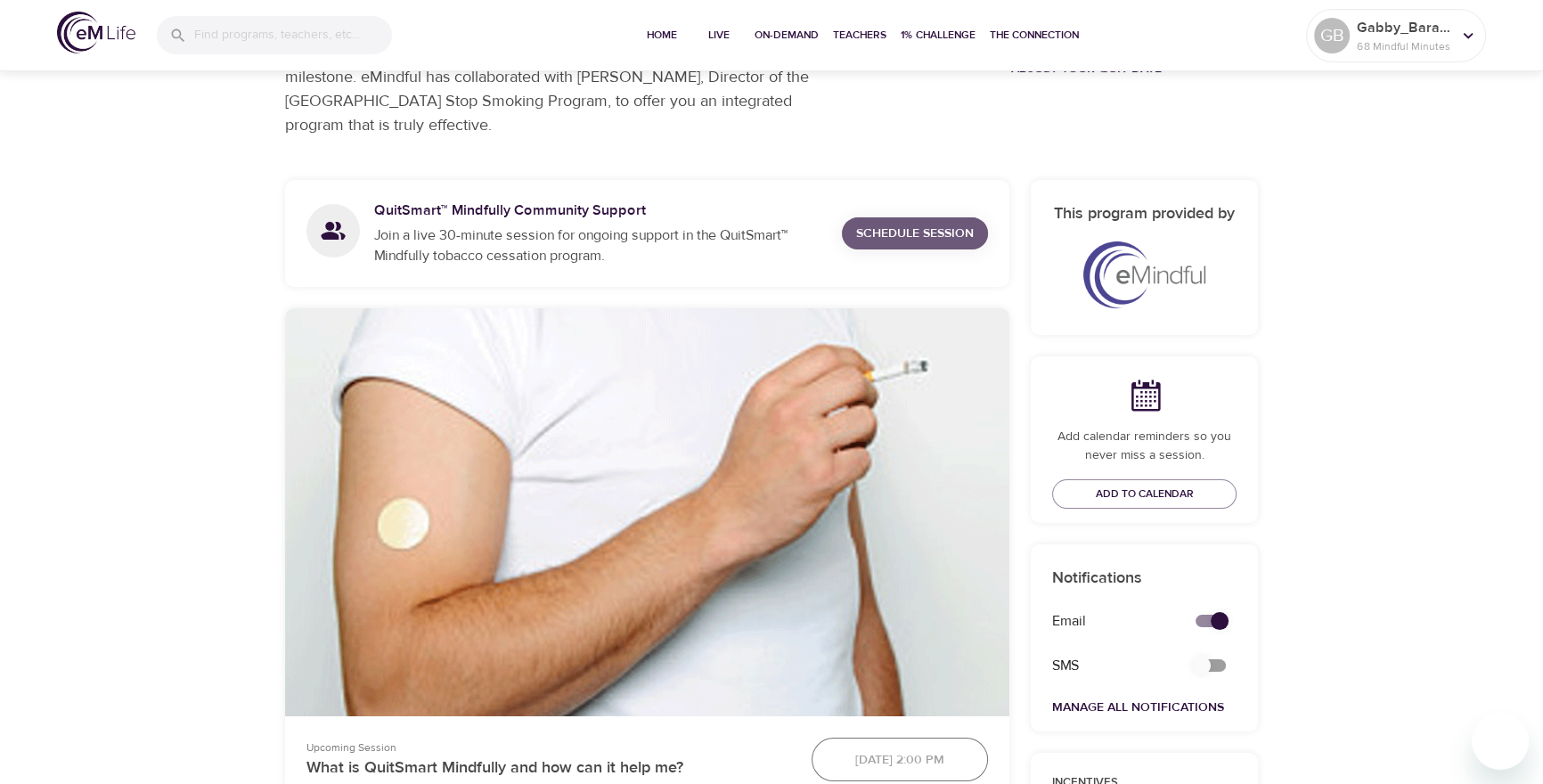
click at [872, 240] on span "Schedule Session" at bounding box center [915, 233] width 117 height 22
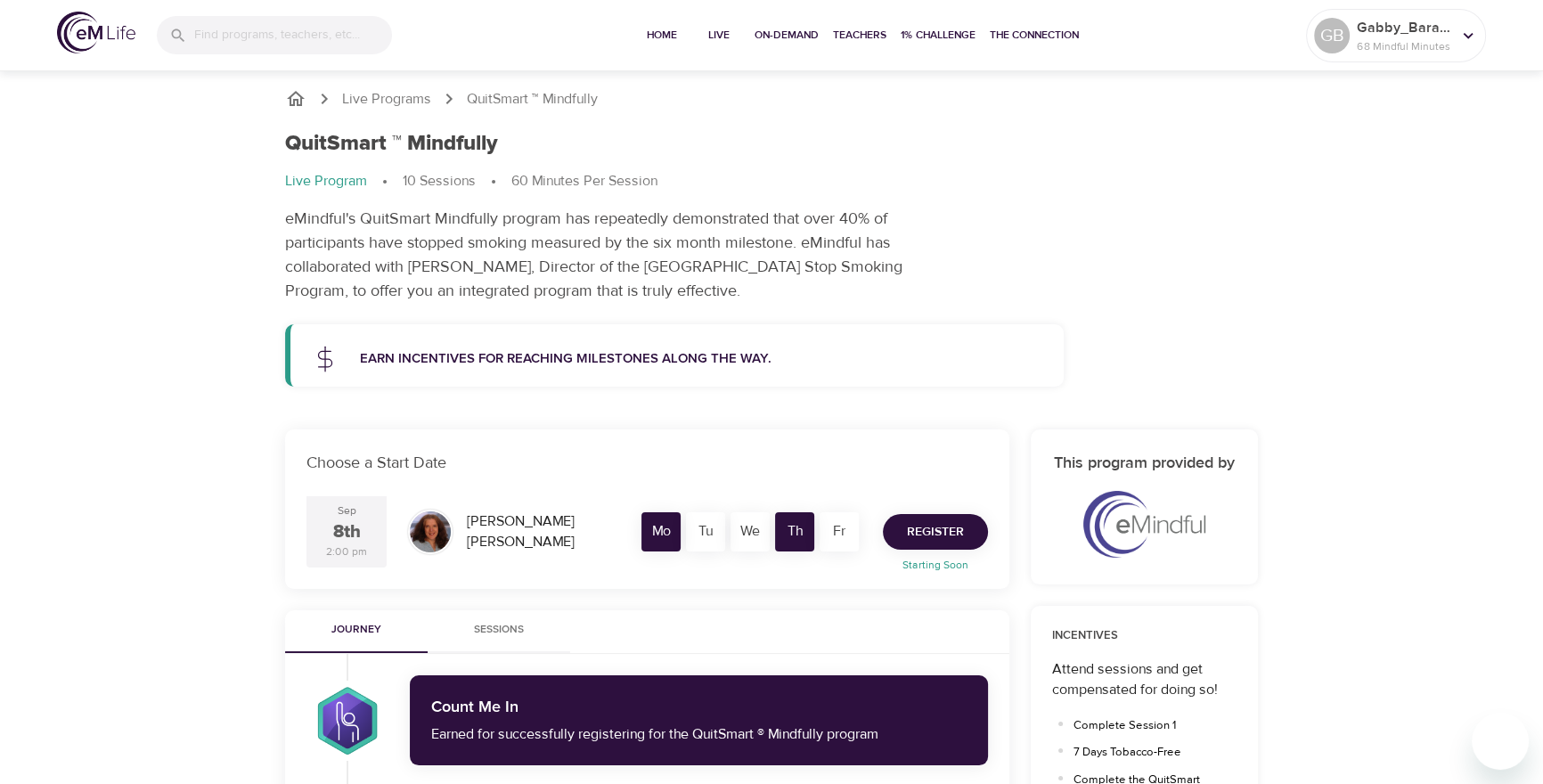
click at [921, 535] on span "Register" at bounding box center [935, 531] width 57 height 22
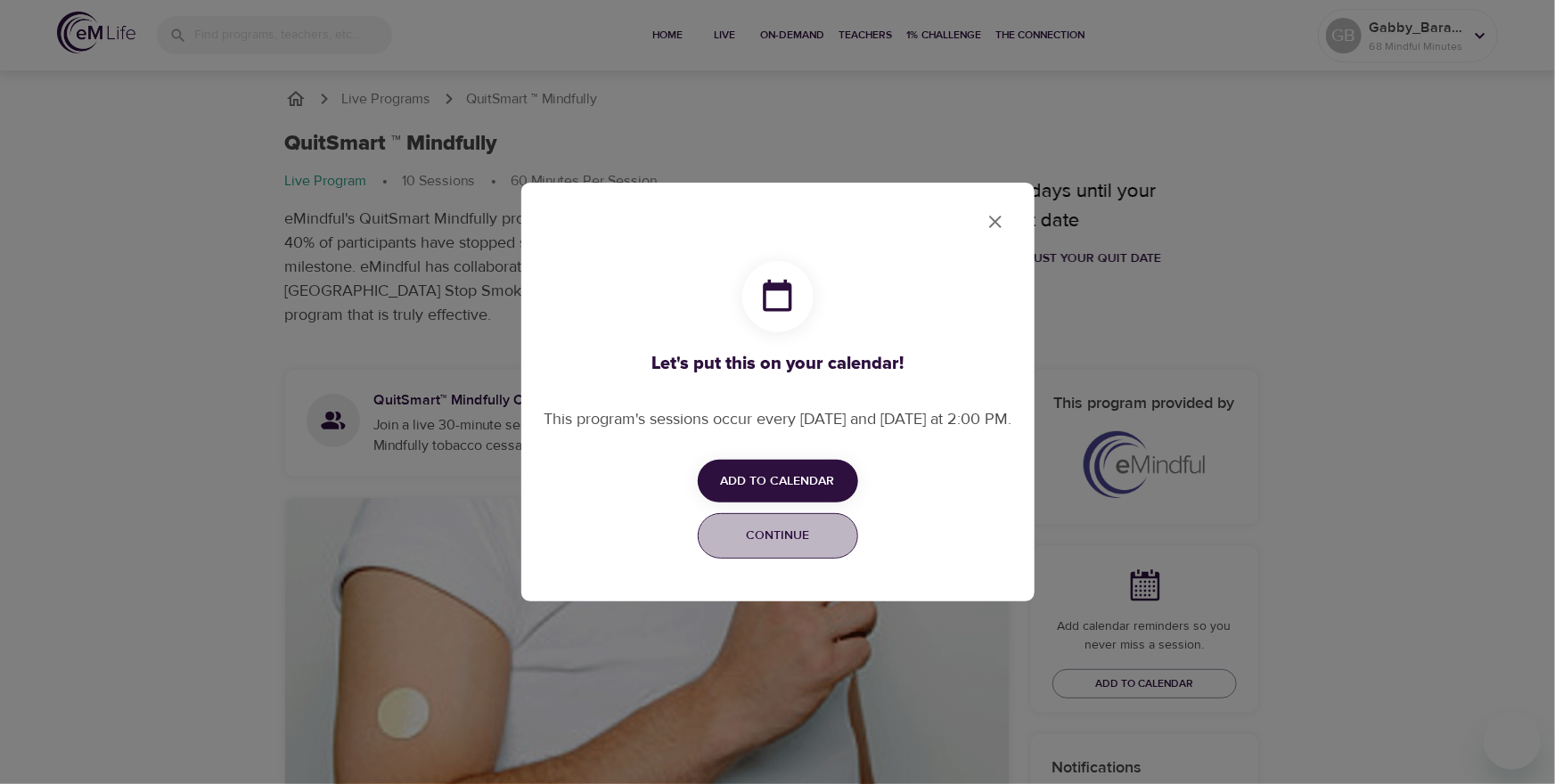
click at [765, 544] on span "Continue" at bounding box center [778, 535] width 137 height 22
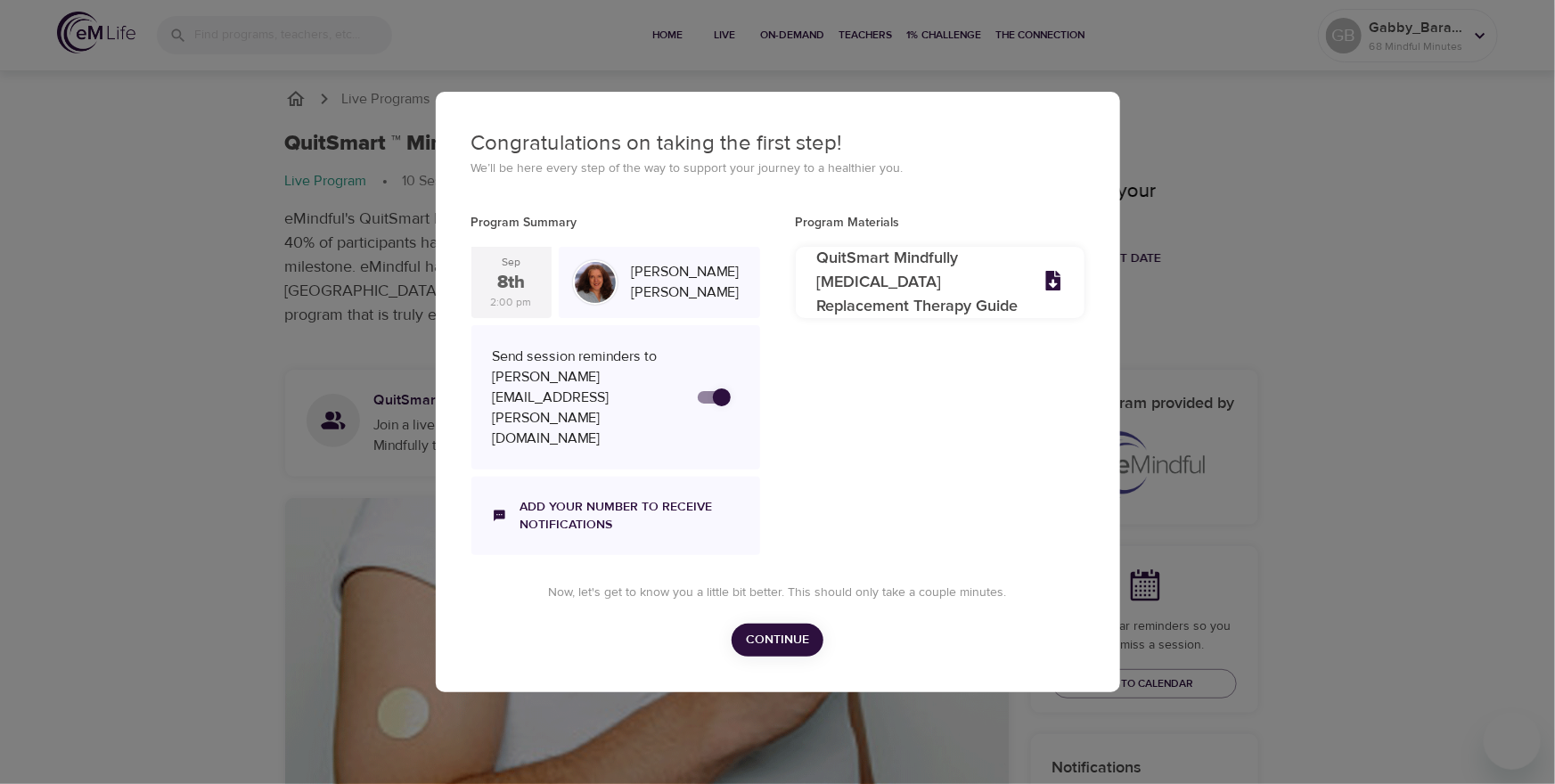
click at [671, 414] on input "secondary checkbox" at bounding box center [721, 397] width 102 height 34
checkbox input "true"
checkbox input "false"
click at [770, 629] on span "Continue" at bounding box center [777, 640] width 63 height 22
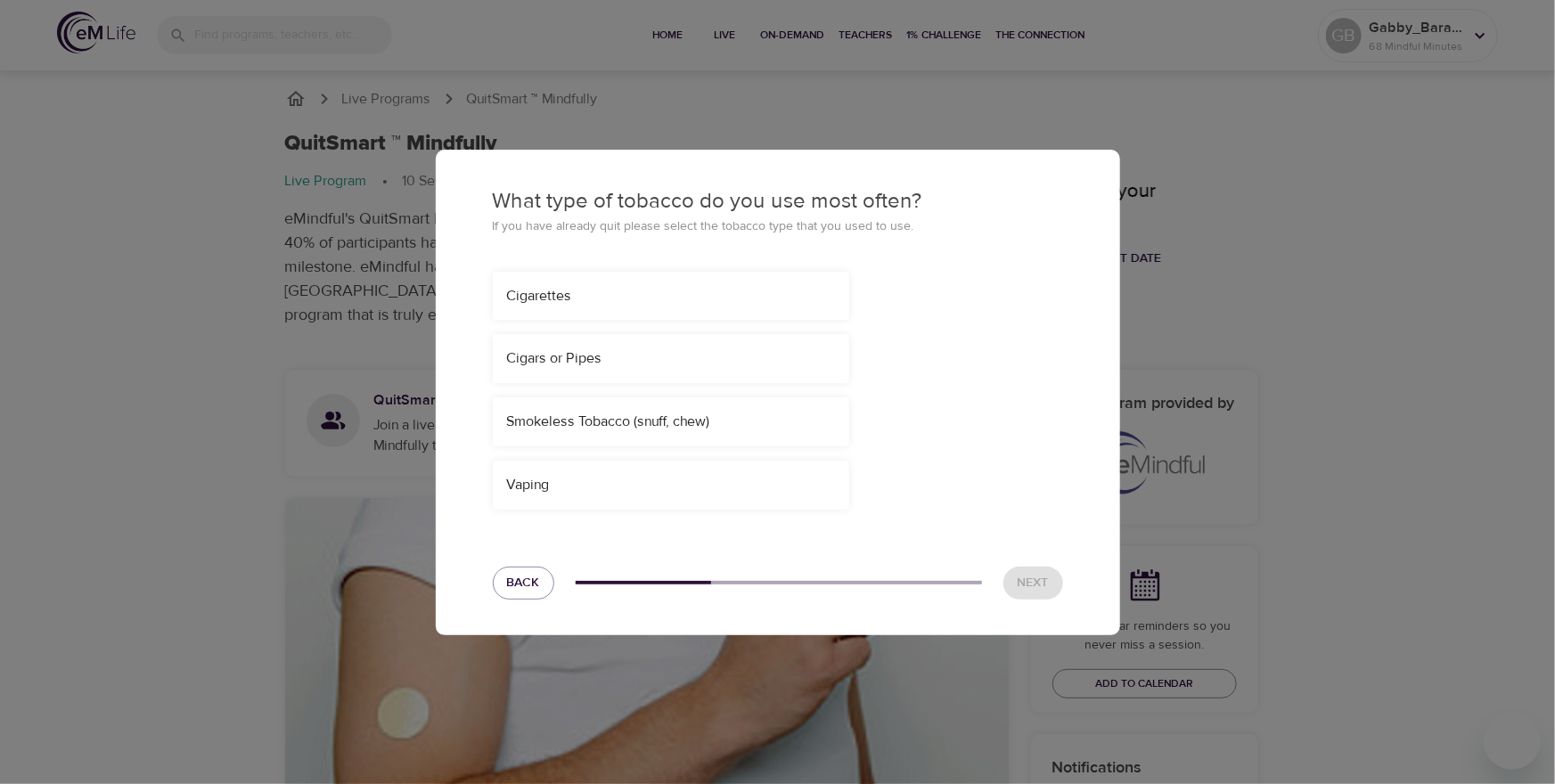
click at [603, 367] on div "Cigars or Pipes" at bounding box center [671, 358] width 356 height 49
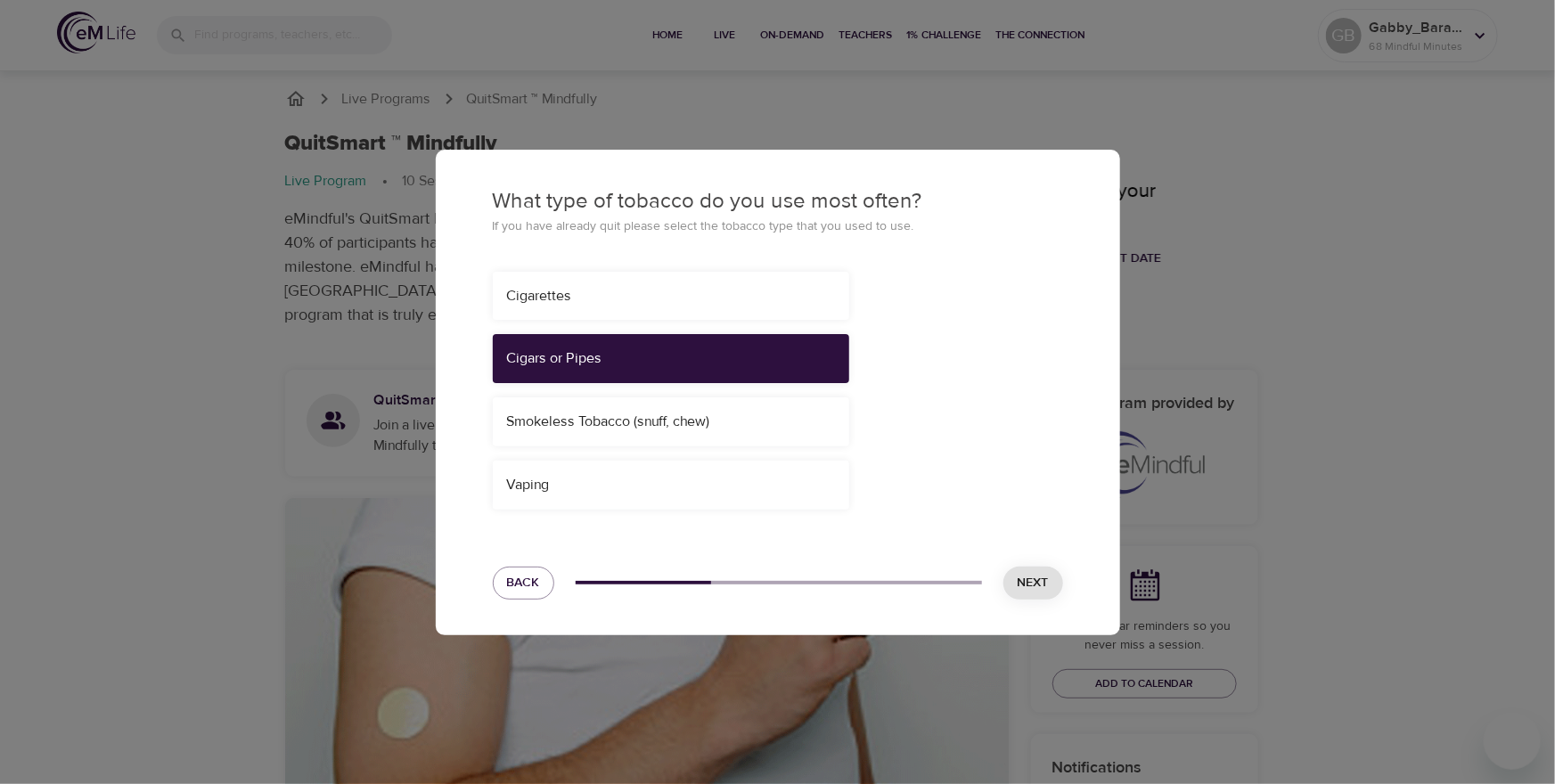
click at [1049, 578] on button "Next" at bounding box center [1033, 583] width 60 height 33
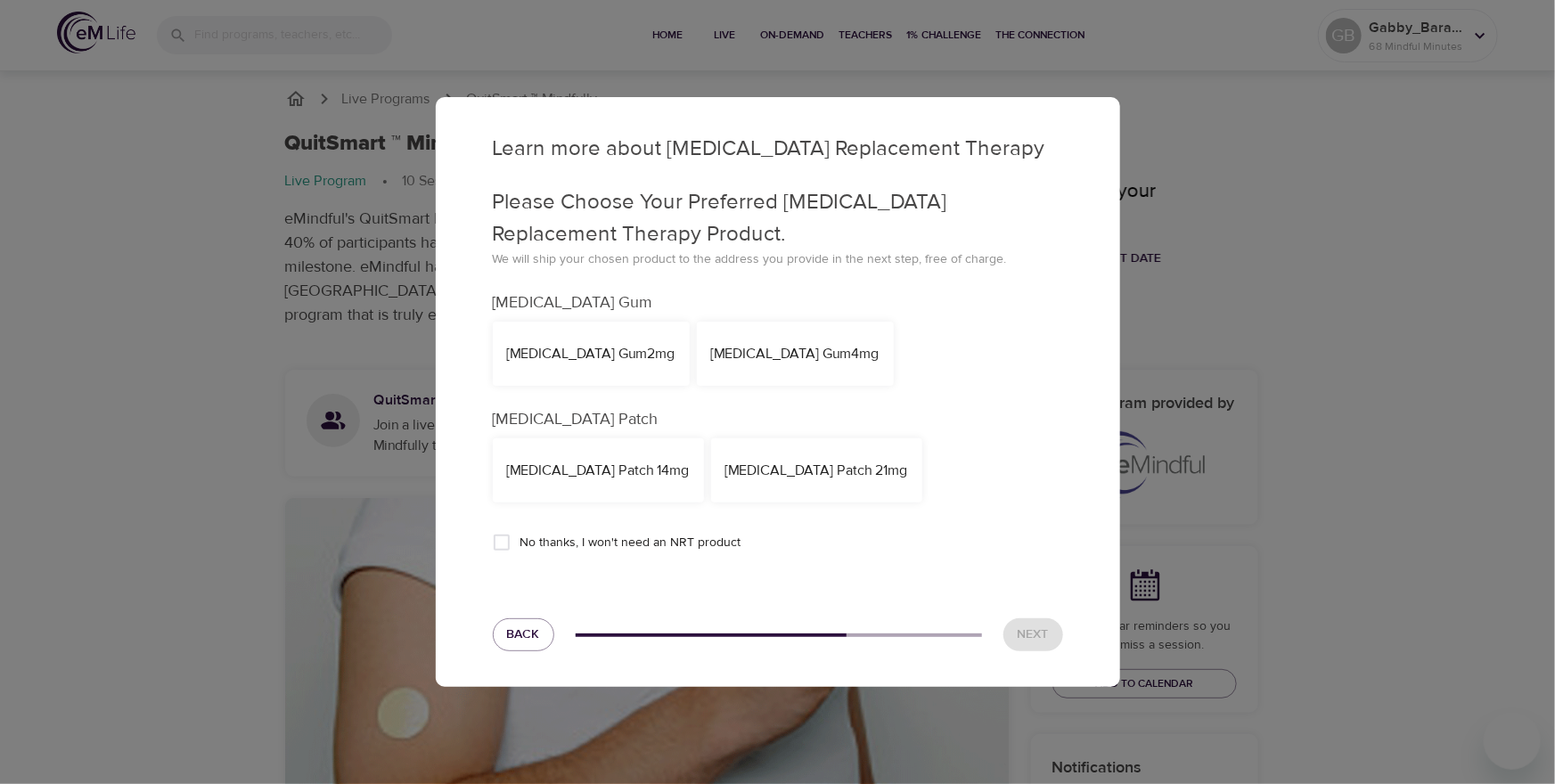
click at [567, 468] on div "NicoDerm CQ Patch 14mg" at bounding box center [598, 470] width 183 height 20
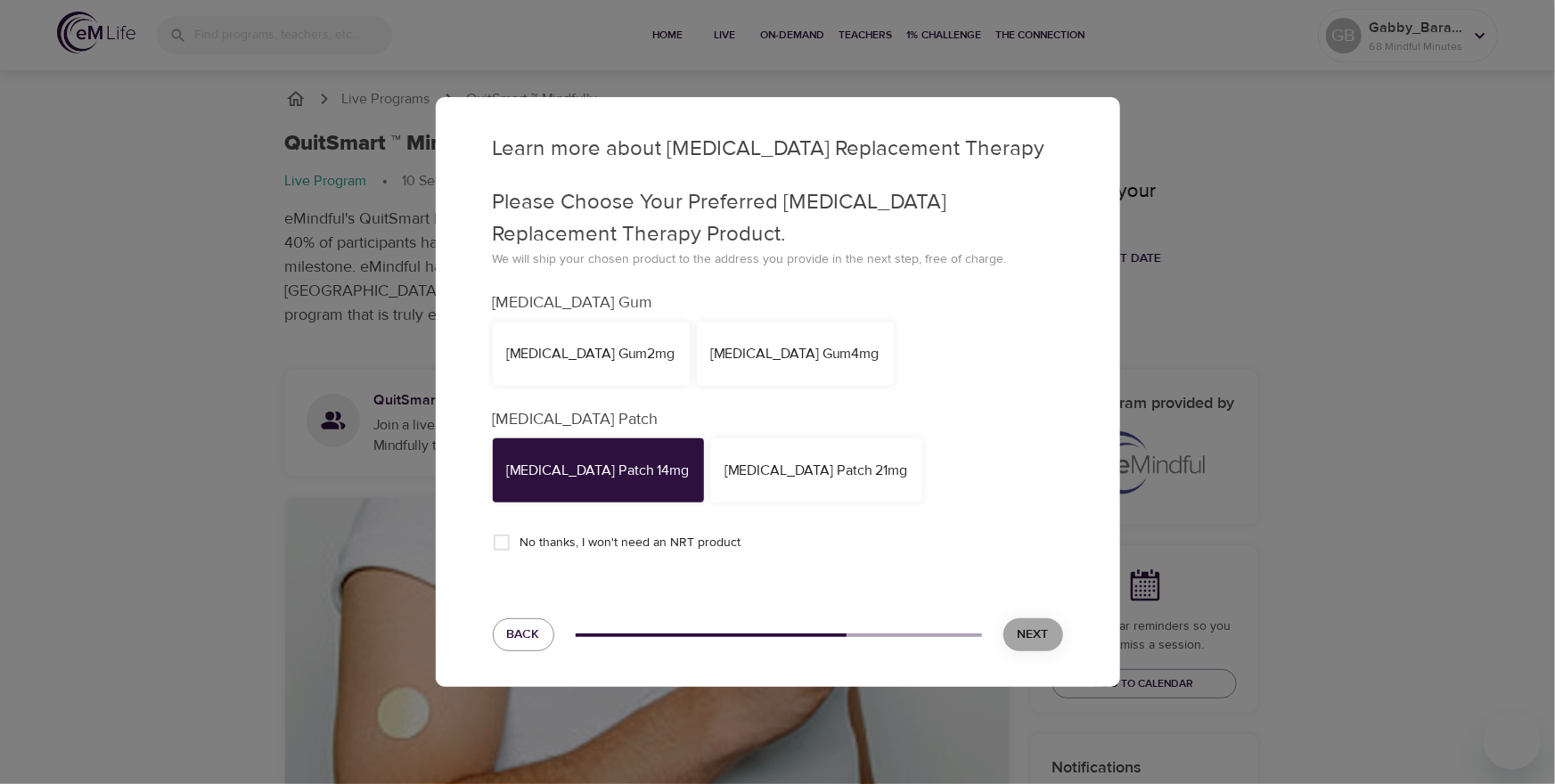
click at [1038, 644] on span "Next" at bounding box center [1033, 634] width 31 height 22
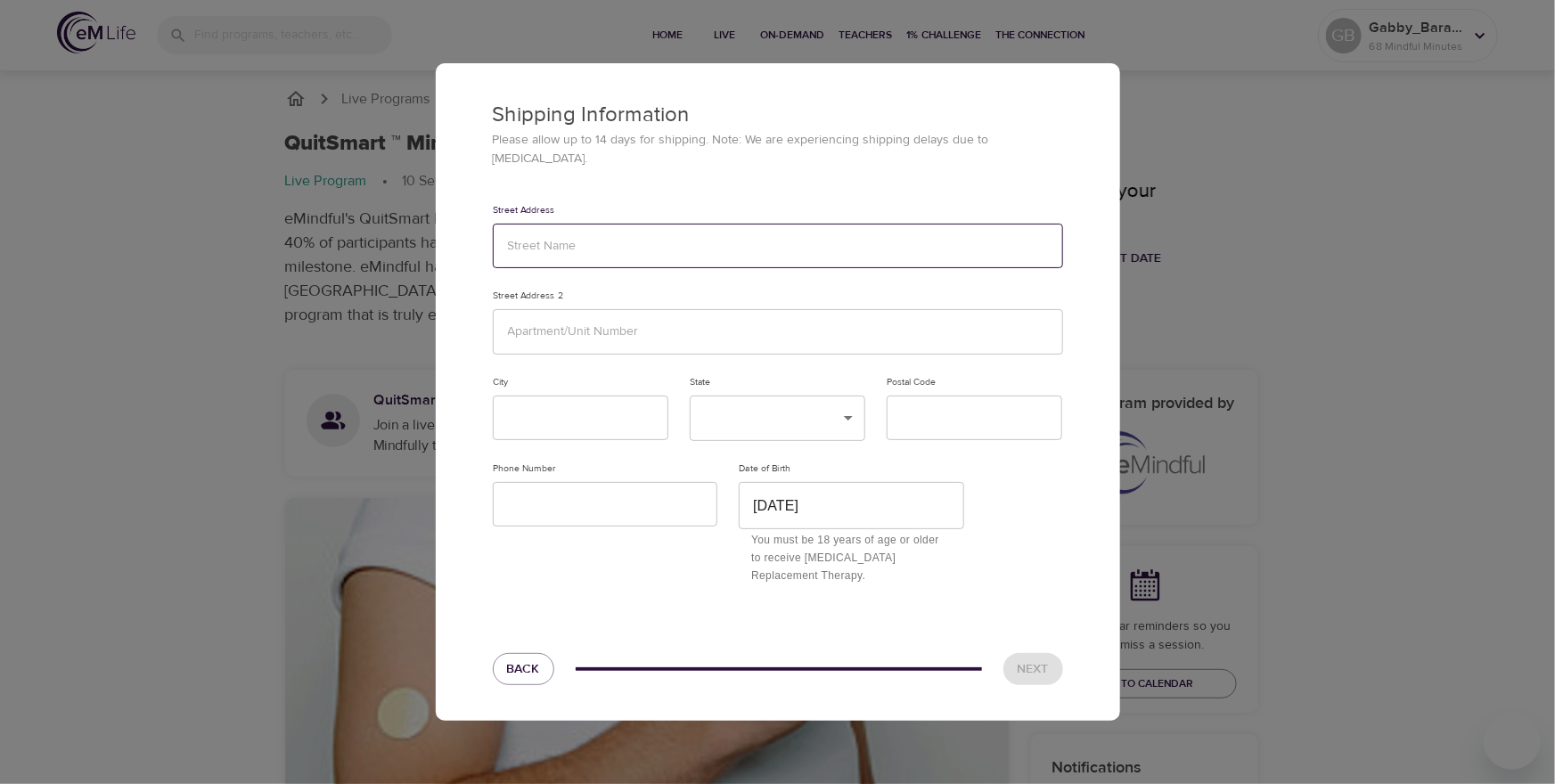
drag, startPoint x: 583, startPoint y: 226, endPoint x: 587, endPoint y: 239, distance: 13.6
click at [583, 229] on input "text" at bounding box center [778, 246] width 570 height 45
type input "test"
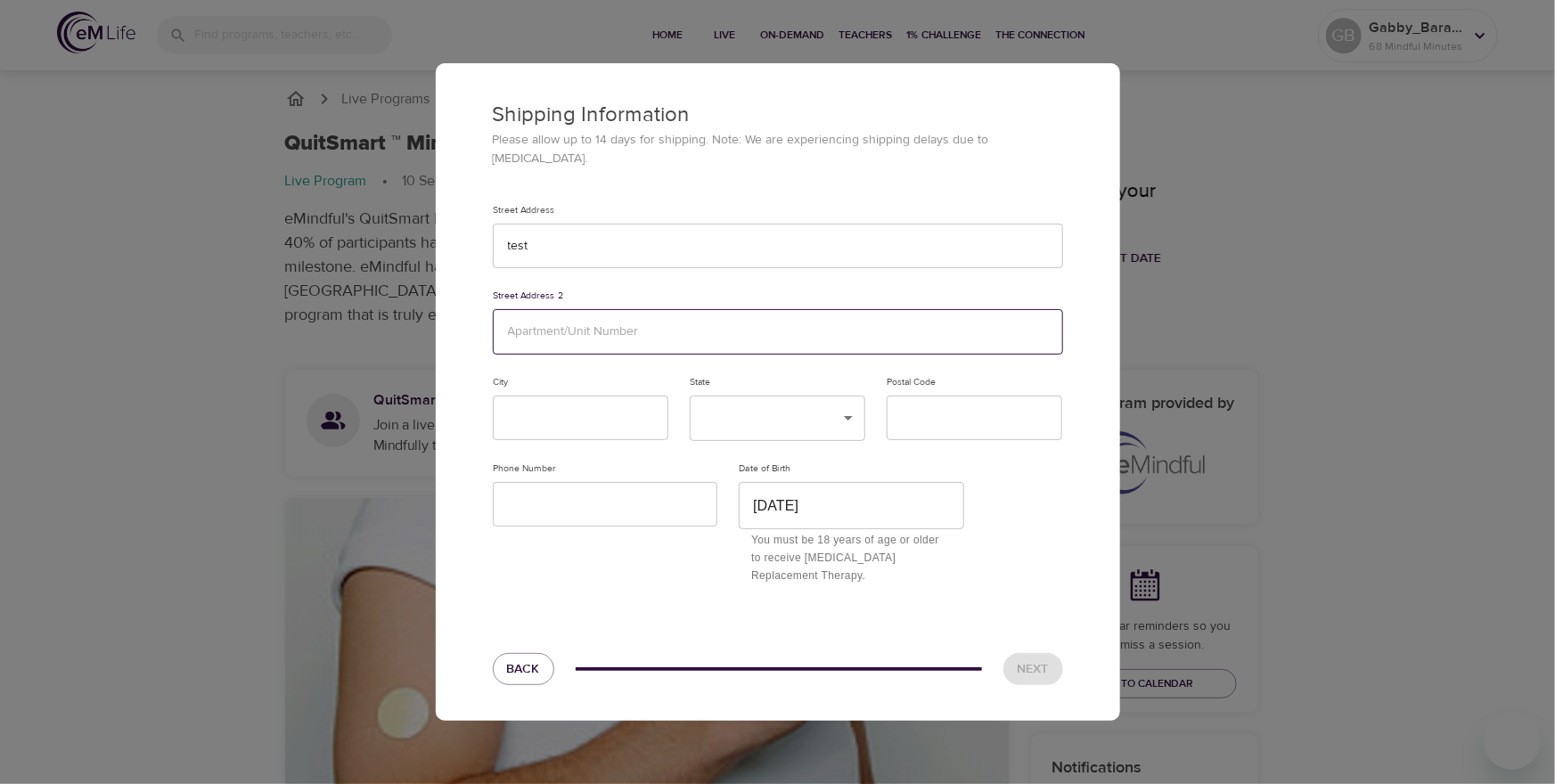
click at [573, 330] on input "text" at bounding box center [778, 331] width 570 height 45
type input "test"
click at [545, 403] on input "text" at bounding box center [580, 418] width 175 height 45
type input "test"
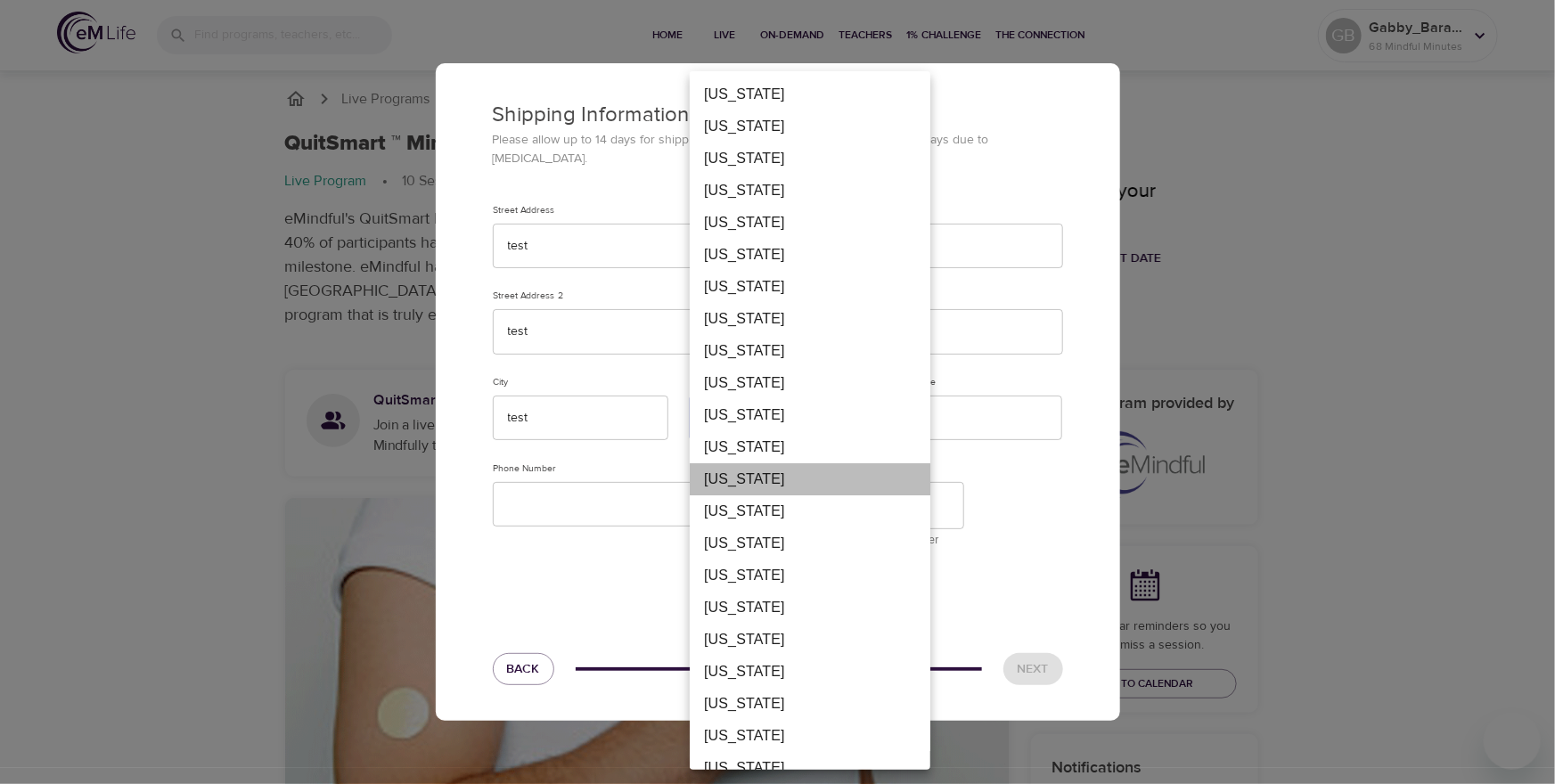
click at [745, 474] on li "Georgia" at bounding box center [809, 479] width 241 height 32
type input "GA"
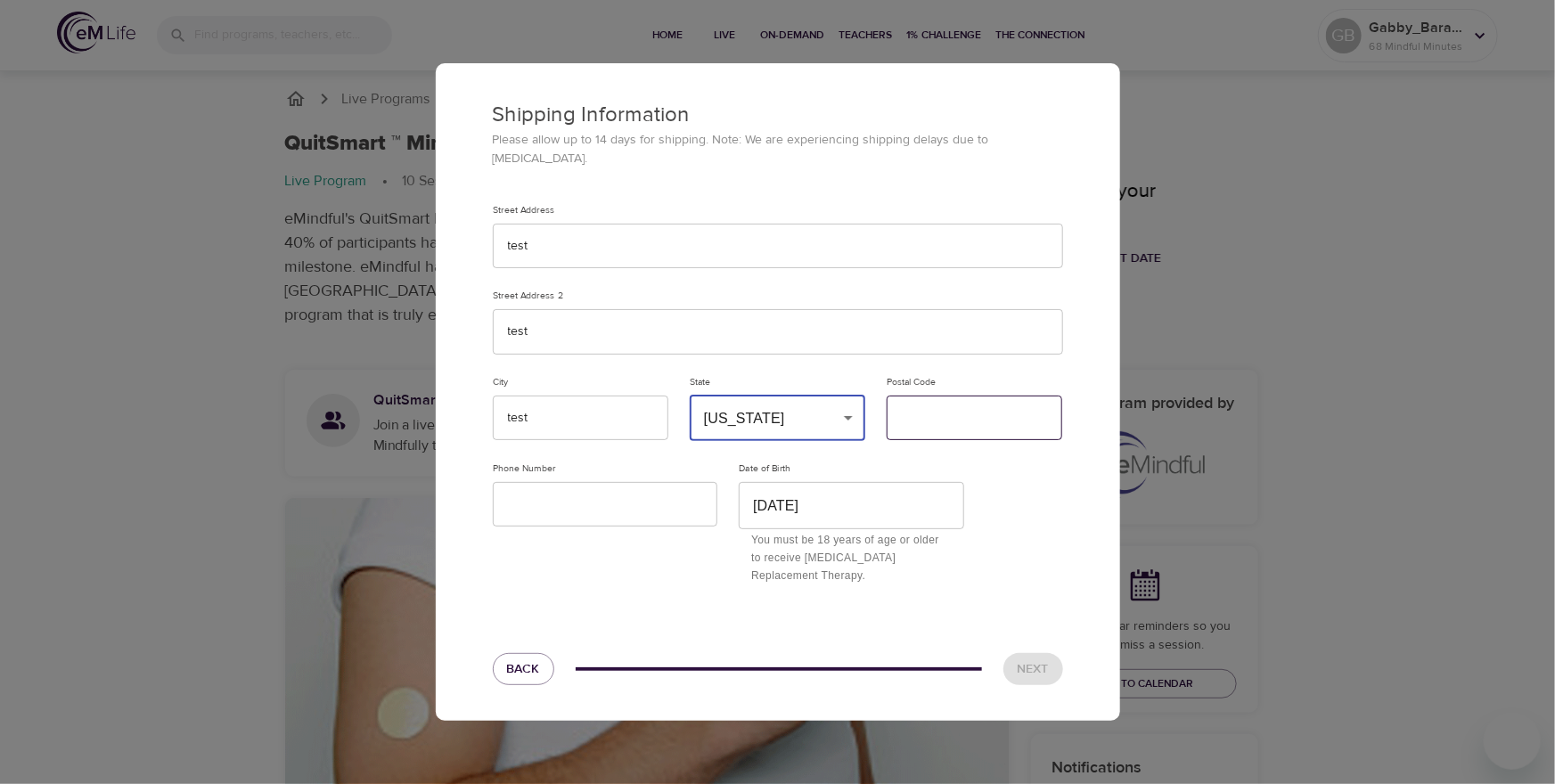
click at [950, 401] on input "text" at bounding box center [974, 418] width 175 height 45
type input "t"
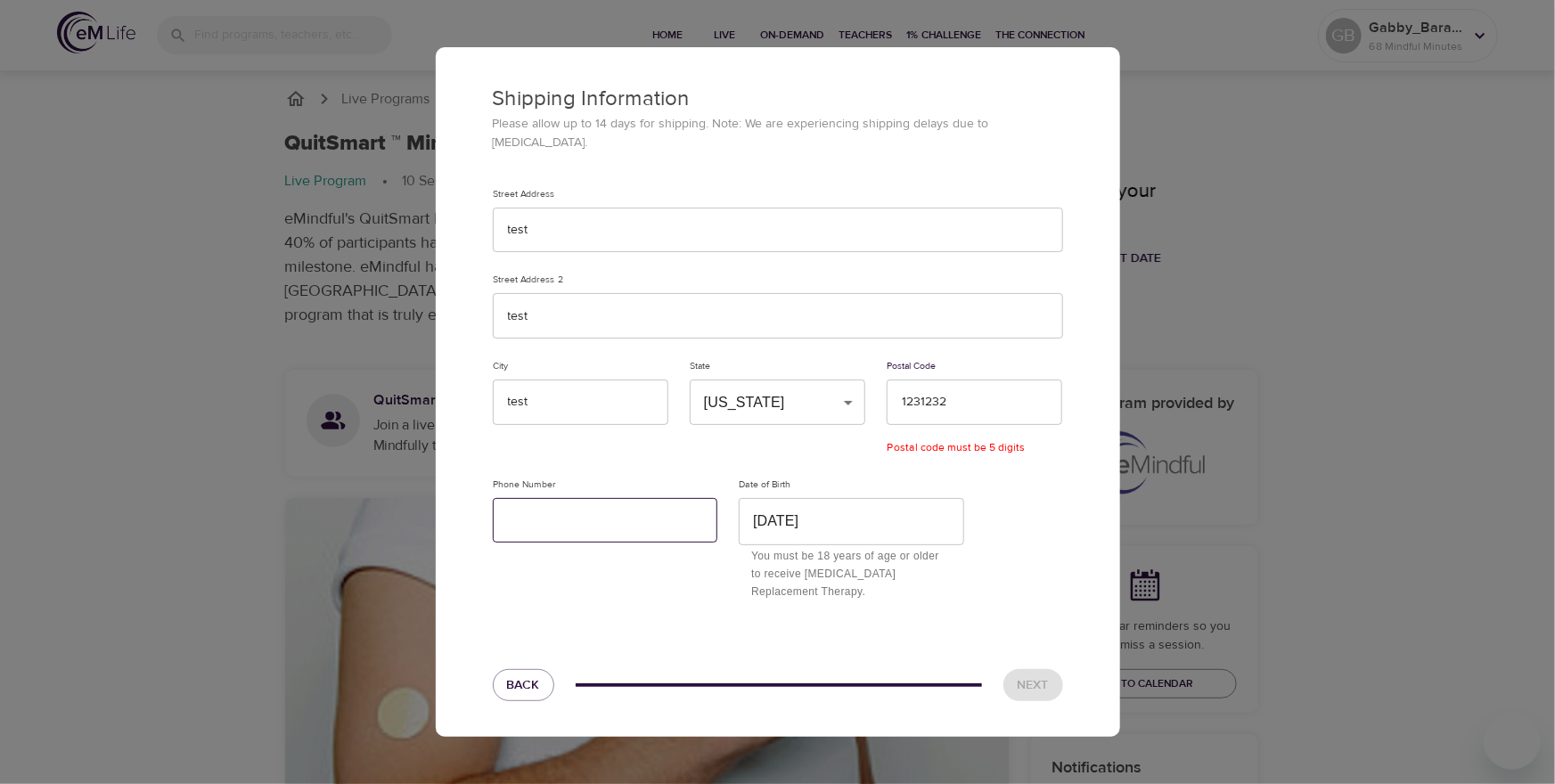
click at [577, 517] on input "text" at bounding box center [605, 521] width 226 height 45
click at [972, 389] on input "1231232" at bounding box center [974, 402] width 175 height 45
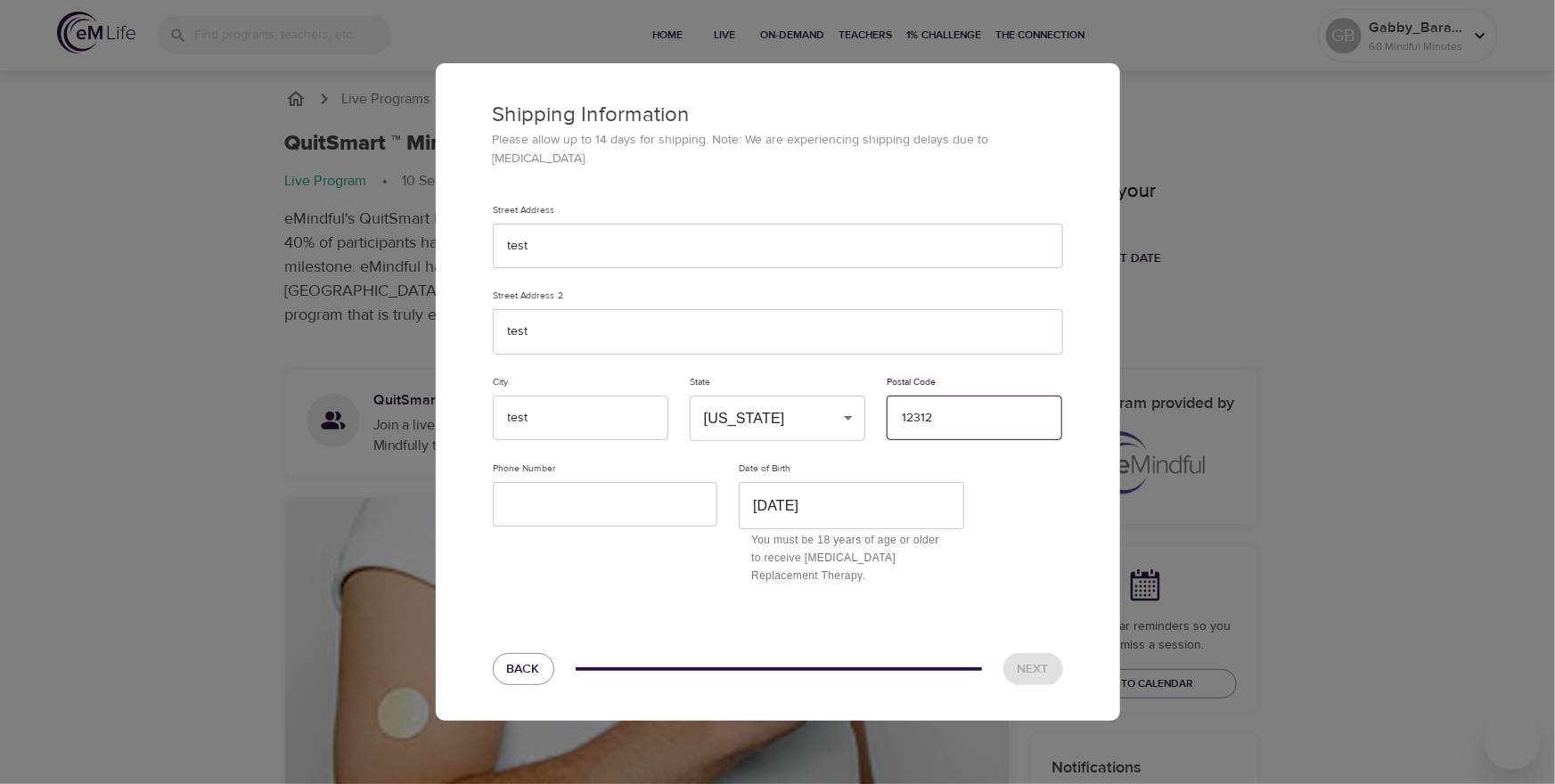
type input "12312"
click at [581, 500] on input "text" at bounding box center [605, 504] width 226 height 45
type input "1231231232"
click at [1024, 666] on span "Next" at bounding box center [1033, 669] width 31 height 22
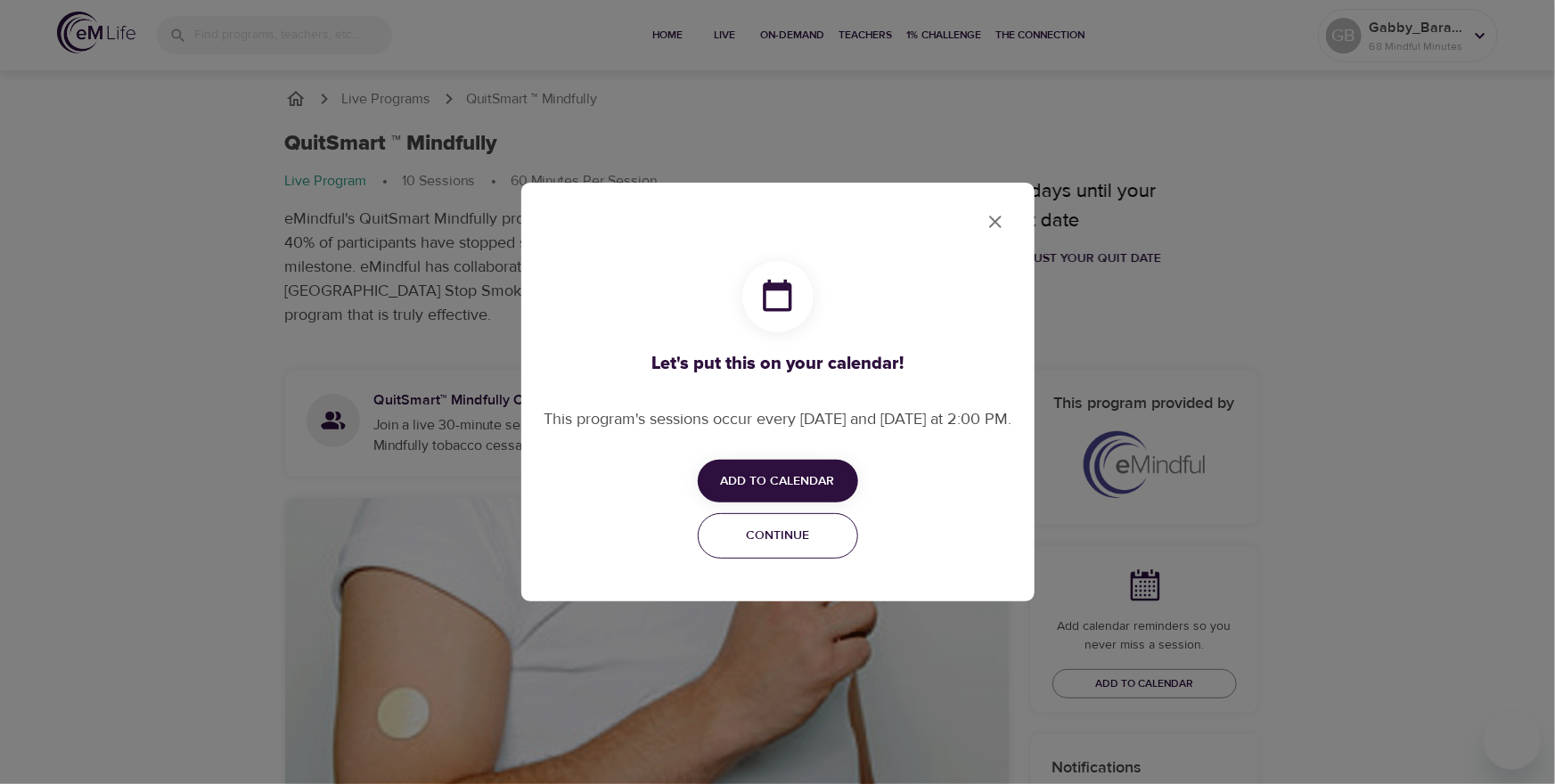
click at [729, 547] on span "Continue" at bounding box center [778, 535] width 137 height 22
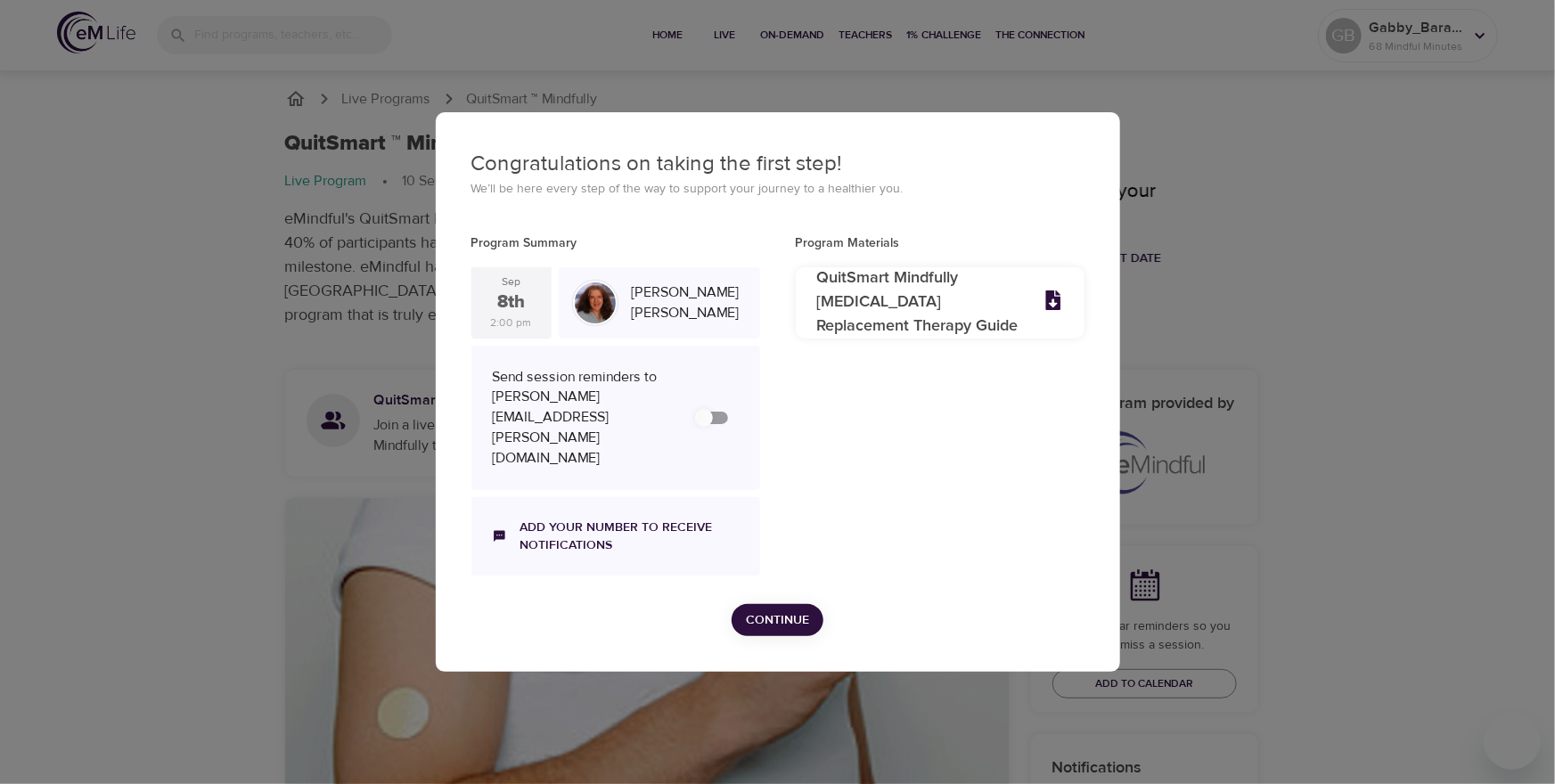
click at [759, 612] on span "Continue" at bounding box center [777, 620] width 63 height 22
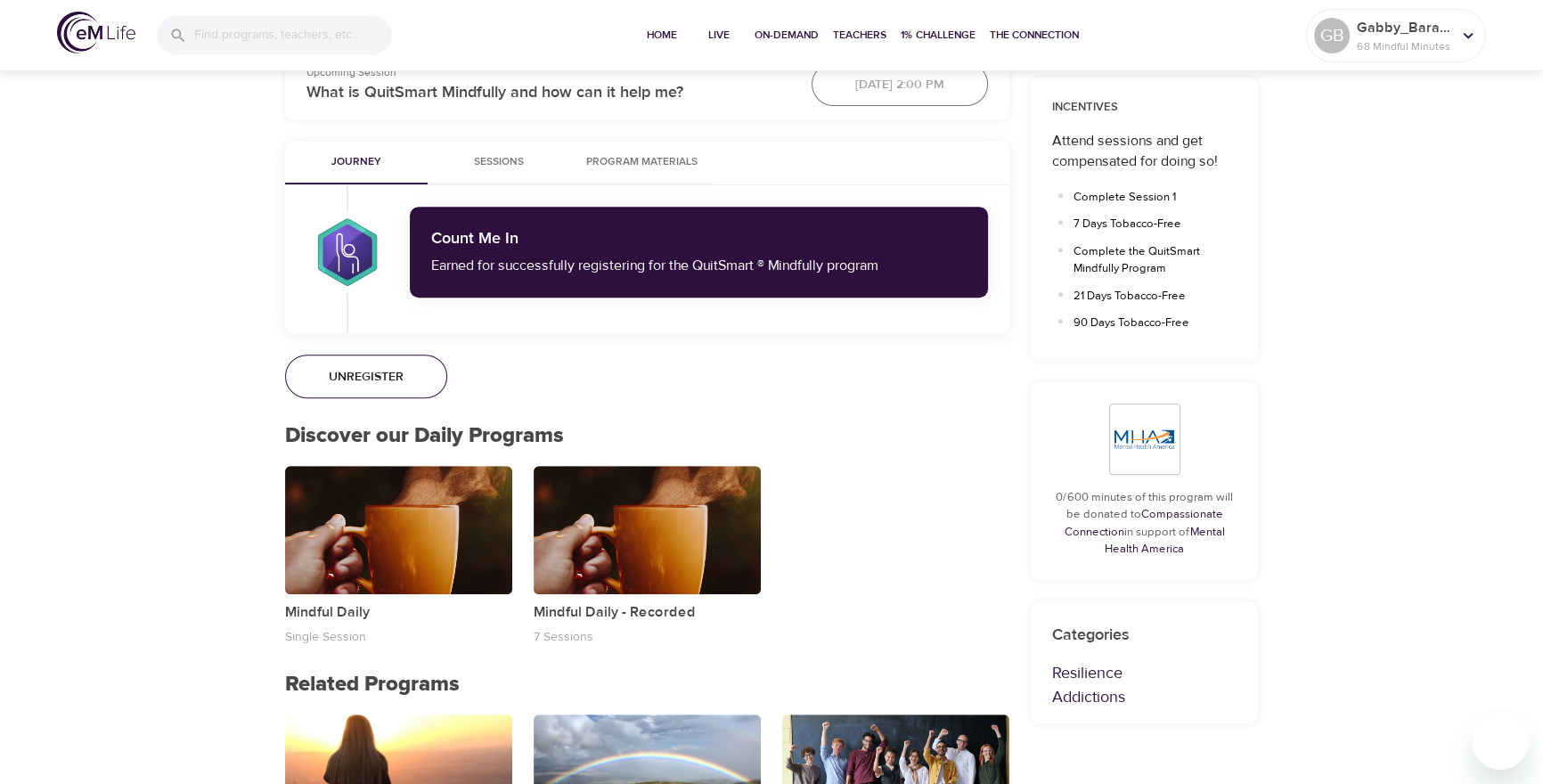
scroll to position [953, 0]
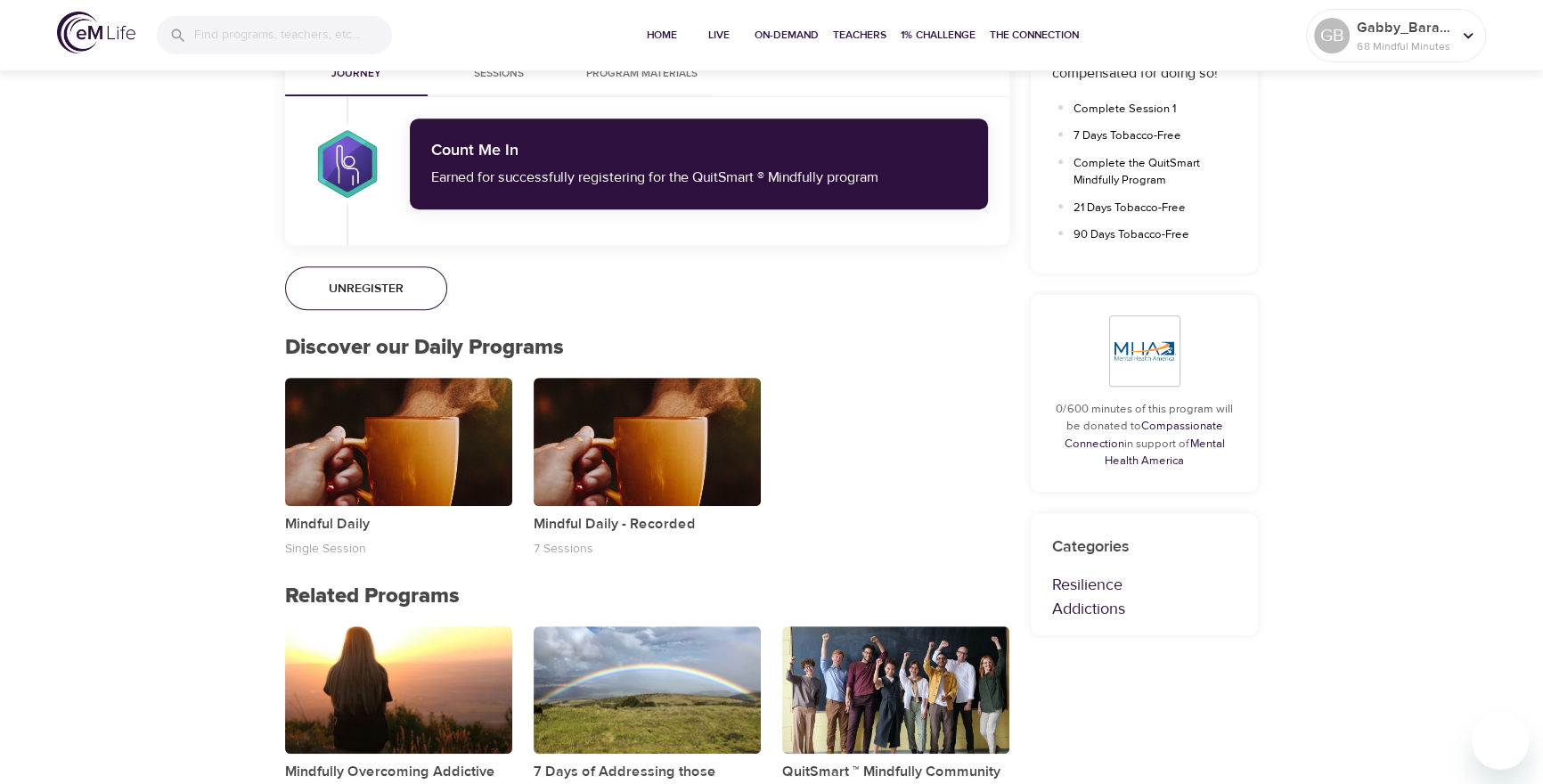
click at [362, 293] on span "Unregister" at bounding box center [366, 288] width 75 height 22
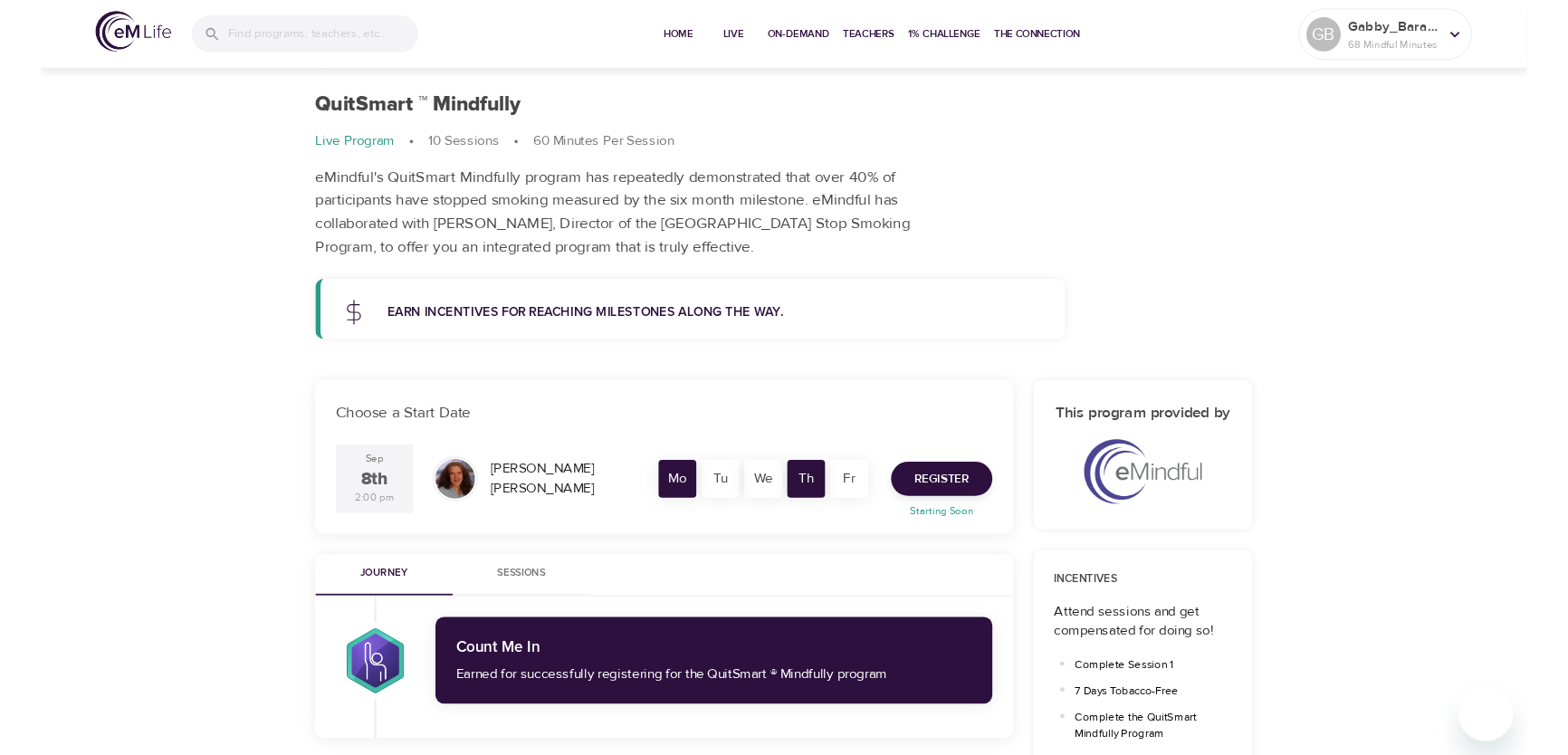
scroll to position [0, 0]
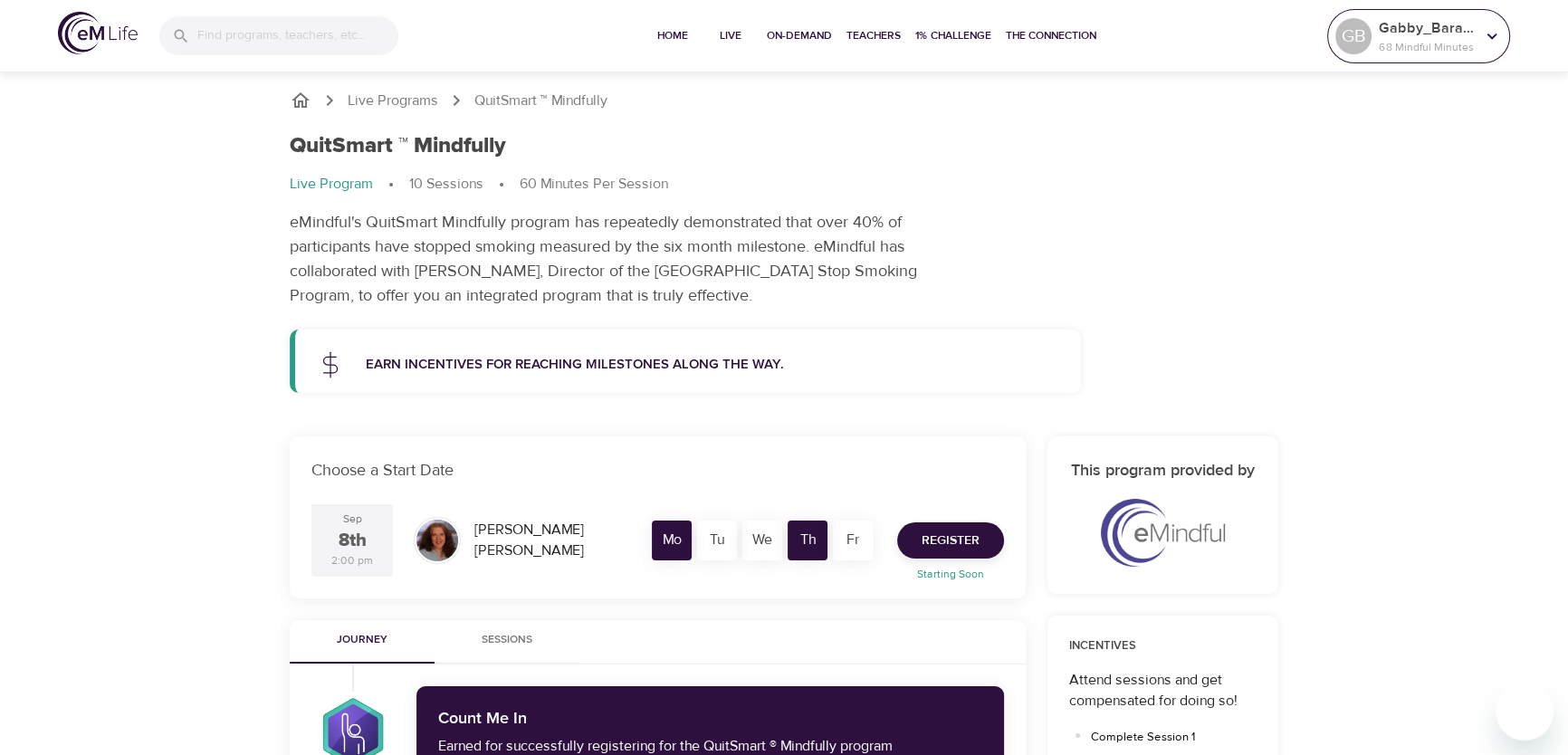
click at [1383, 36] on p "Gabby_Barahona" at bounding box center [1427, 28] width 96 height 22
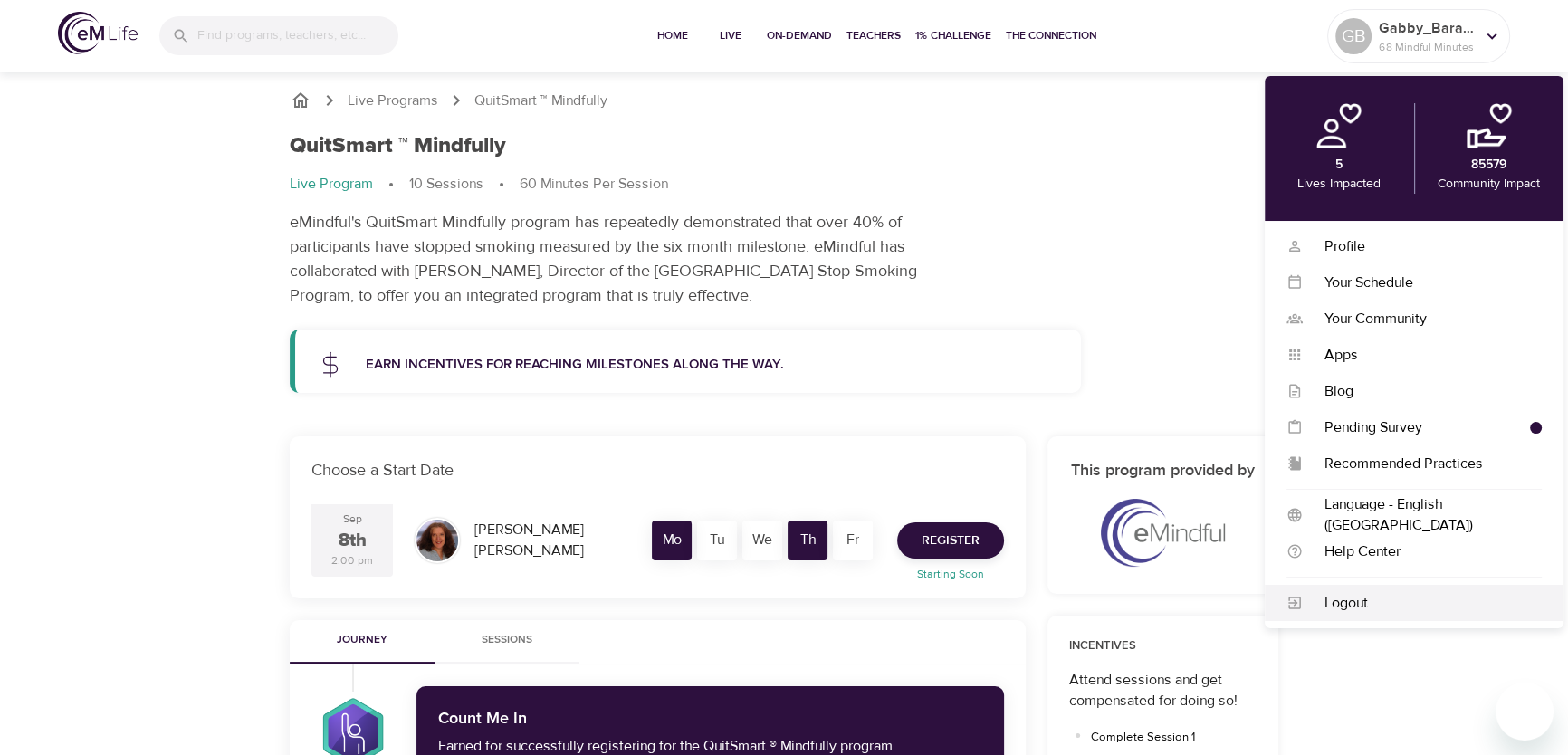
click at [1334, 608] on div "Logout" at bounding box center [1421, 603] width 239 height 21
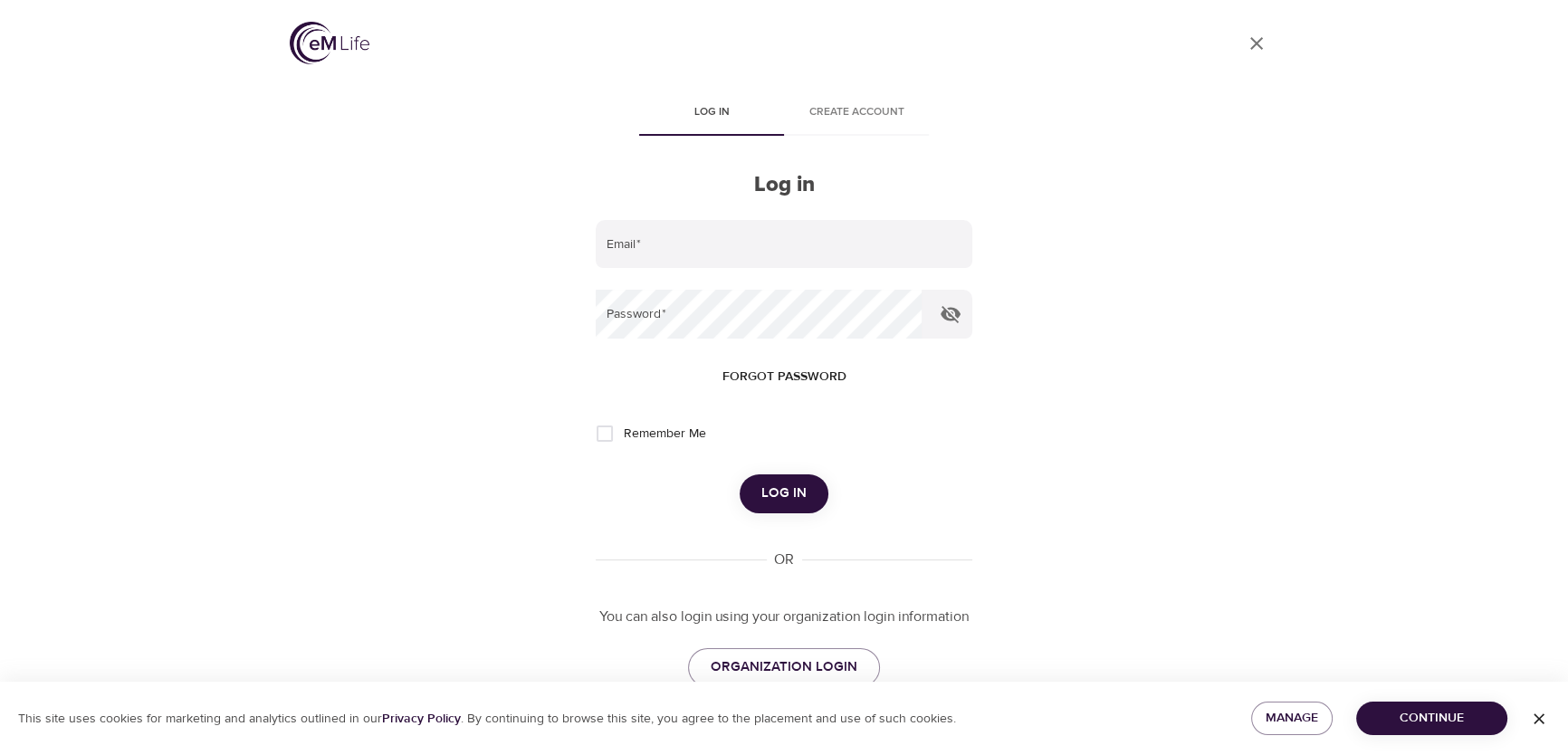
type input "gabriela.barahona@trueforce.com"
